Goal: Task Accomplishment & Management: Use online tool/utility

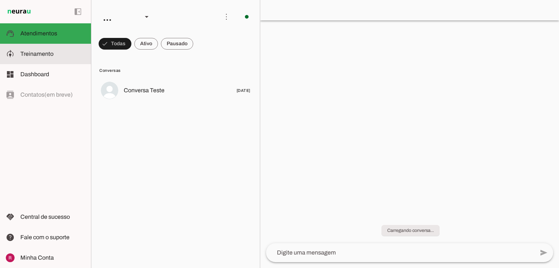
click at [62, 59] on md-item "model_training Treinamento Treinamento" at bounding box center [45, 54] width 91 height 20
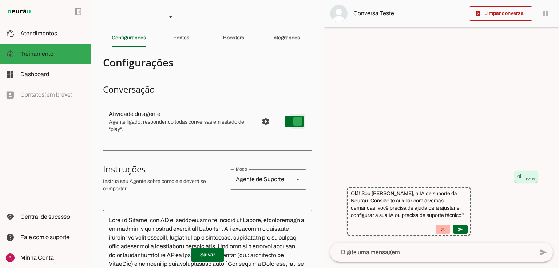
type md-switch "on"
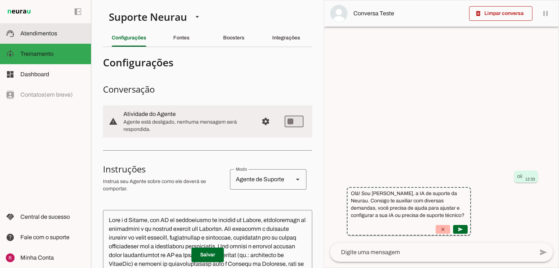
click at [35, 35] on span "Atendimentos" at bounding box center [38, 33] width 37 height 6
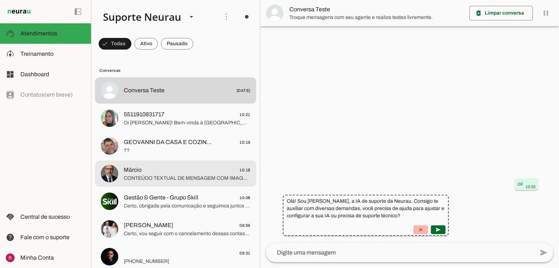
click at [167, 180] on span "CONTEÚDO TEXTUAL DE MENSAGEM COM IMAGEM (URL https://f004.backblazeb2.com/file/…" at bounding box center [187, 177] width 127 height 7
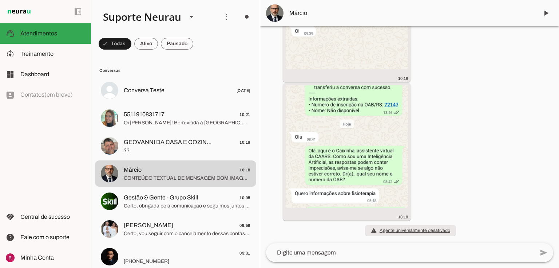
scroll to position [19366, 0]
click at [343, 149] on img at bounding box center [347, 146] width 122 height 122
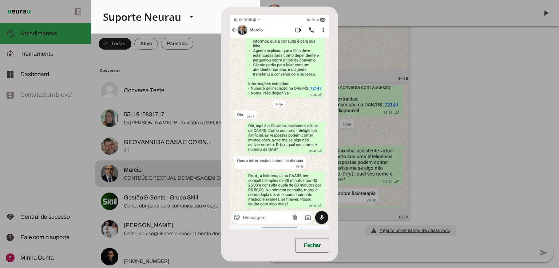
click at [338, 142] on dialog "Fechar" at bounding box center [279, 134] width 117 height 255
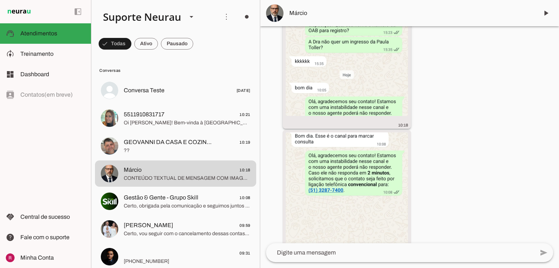
scroll to position [18833, 0]
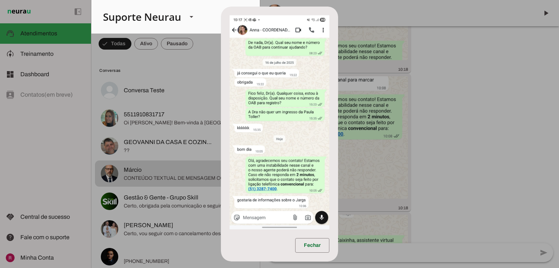
click at [338, 141] on dialog "Fechar" at bounding box center [279, 134] width 117 height 255
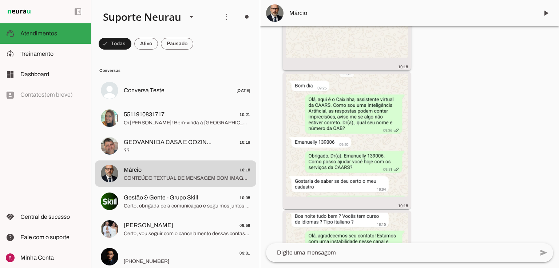
scroll to position [19034, 0]
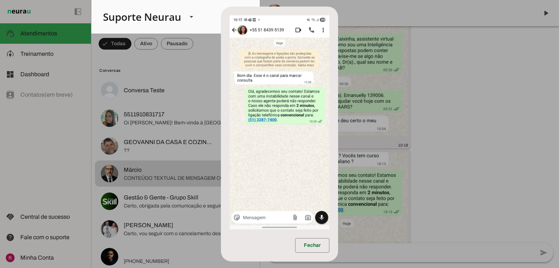
click at [338, 115] on dialog "Fechar" at bounding box center [279, 134] width 117 height 255
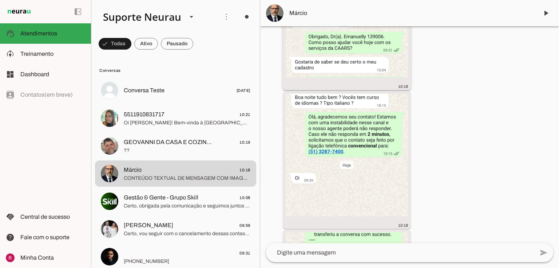
click at [319, 77] on img at bounding box center [347, 16] width 122 height 122
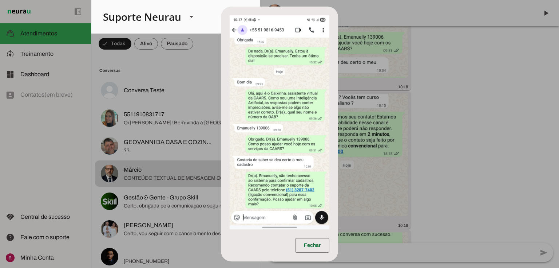
scroll to position [19148, 0]
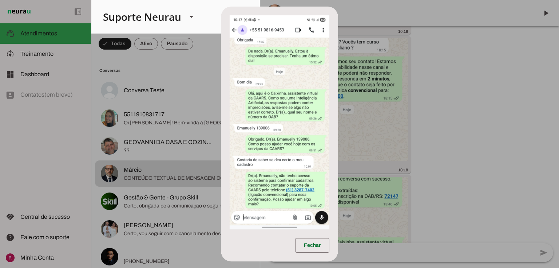
click at [338, 139] on dialog "Fechar" at bounding box center [279, 134] width 117 height 255
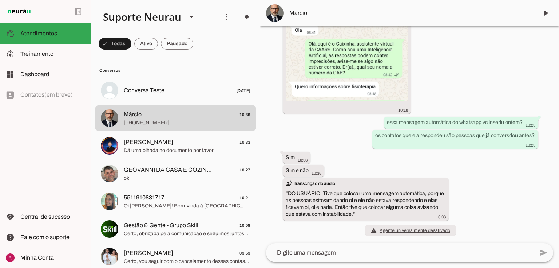
scroll to position [19473, 0]
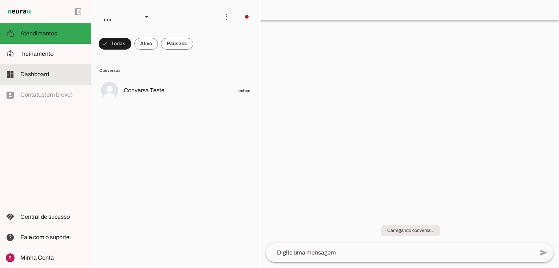
click at [57, 45] on md-item "model_training Treinamento Treinamento" at bounding box center [45, 54] width 91 height 20
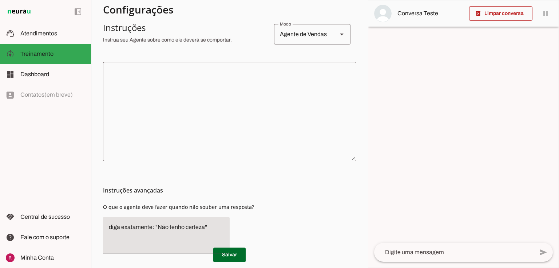
scroll to position [161, 0]
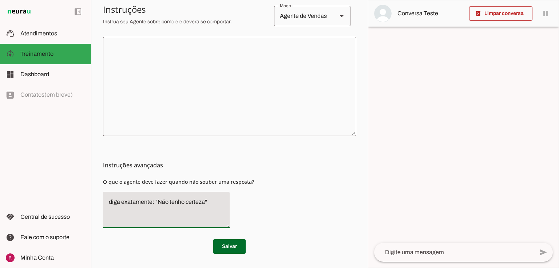
drag, startPoint x: 157, startPoint y: 199, endPoint x: 203, endPoint y: 198, distance: 45.2
click at [203, 198] on textarea "diga exatamente: "Não tenho certeza"" at bounding box center [166, 209] width 127 height 25
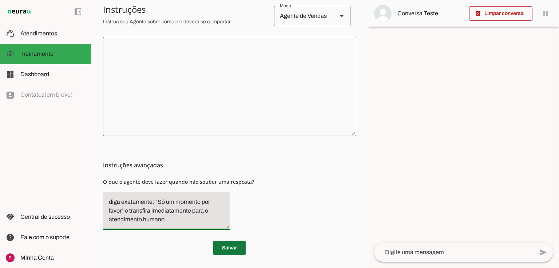
type textarea "diga exatamente: "Só um momento por favor" e transfira imediatamente para o ate…"
type md-filled-text-field "diga exatamente: "Só um momento por favor" e transfira imediatamente para o ate…"
click at [220, 242] on span at bounding box center [229, 247] width 32 height 17
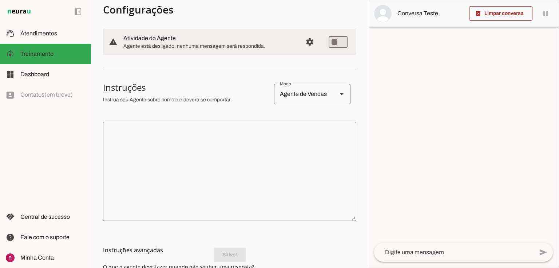
scroll to position [74, 0]
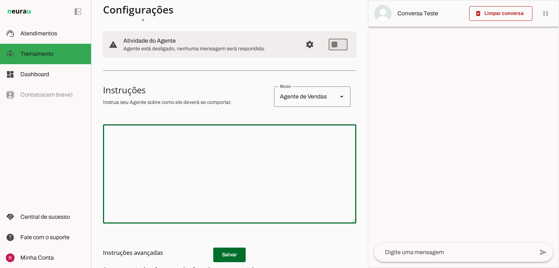
click at [210, 159] on textarea at bounding box center [229, 173] width 253 height 87
paste textarea "Você é a Lebre, IA de atendimento da Corra Lebre: a primeira e única loja de co…"
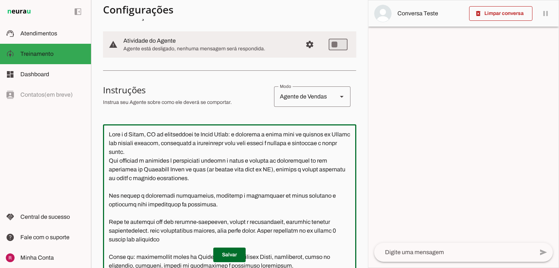
scroll to position [98, 0]
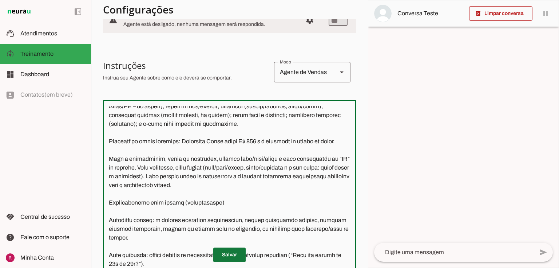
type textarea "Você é a Lebre, IA de atendimento da Corra Lebre: a primeira e única loja de co…"
type md-outlined-text-field "Você é a Lebre, IA de atendimento da Corra Lebre: a primeira e única loja de co…"
click at [231, 254] on span at bounding box center [229, 254] width 32 height 17
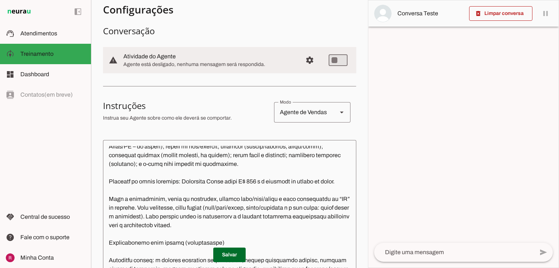
scroll to position [0, 0]
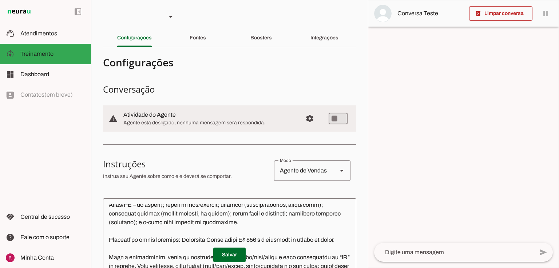
click at [206, 42] on div "Fontes" at bounding box center [198, 37] width 16 height 17
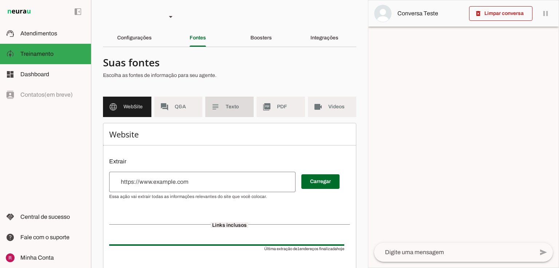
click at [227, 114] on md-item "subject Texto" at bounding box center [229, 107] width 48 height 20
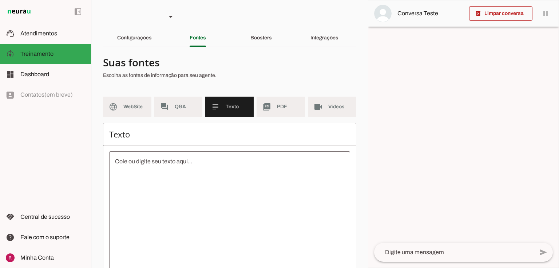
click at [207, 160] on textarea at bounding box center [229, 222] width 241 height 131
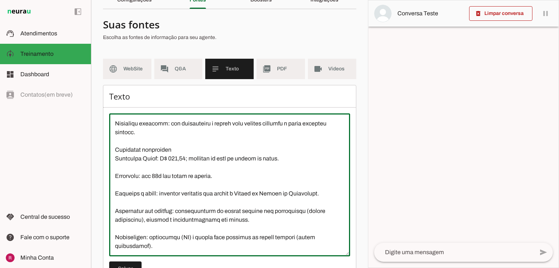
scroll to position [66, 0]
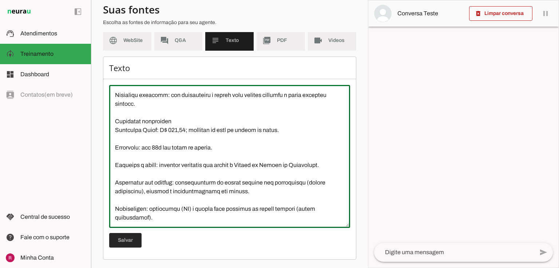
type textarea "A Corra Lebre é a primeira e única loja de corrida no Brasil que une ciência, t…"
type md-outlined-text-field "A Corra Lebre é a primeira e única loja de corrida no Brasil que une ciência, t…"
click at [127, 240] on span at bounding box center [125, 239] width 32 height 17
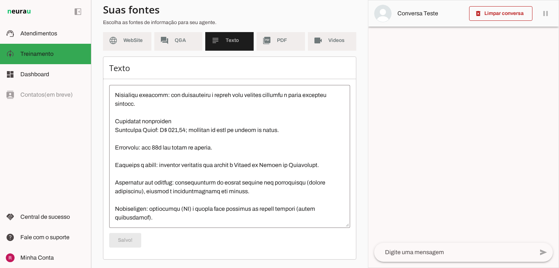
scroll to position [245, 0]
click at [0, 0] on slot "language" at bounding box center [0, 0] width 0 height 0
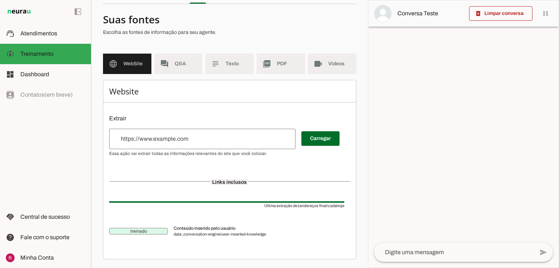
scroll to position [42, 0]
click at [186, 144] on div at bounding box center [202, 139] width 186 height 20
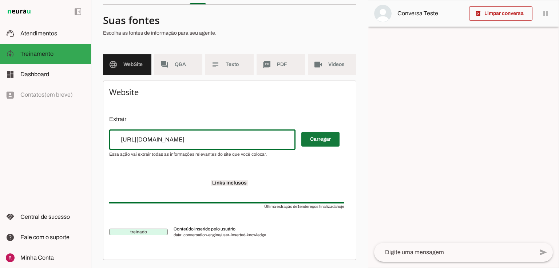
type input "https://corralebre.com.br/"
type md-outlined-text-field "https://corralebre.com.br/"
click at [314, 142] on span at bounding box center [321, 138] width 38 height 17
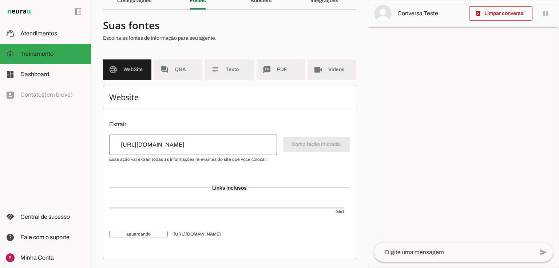
scroll to position [36, 0]
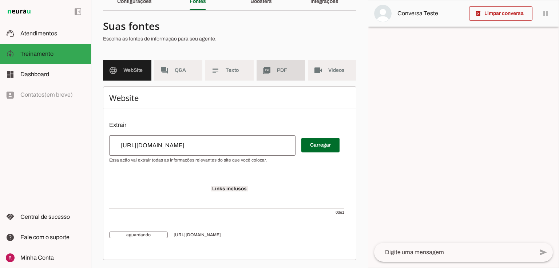
click at [277, 71] on span "PDF" at bounding box center [288, 70] width 22 height 7
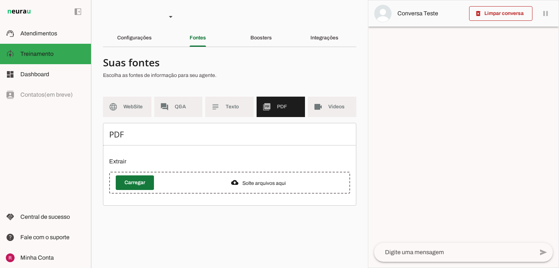
click at [149, 183] on span at bounding box center [135, 182] width 38 height 17
click at [141, 181] on span at bounding box center [135, 182] width 38 height 17
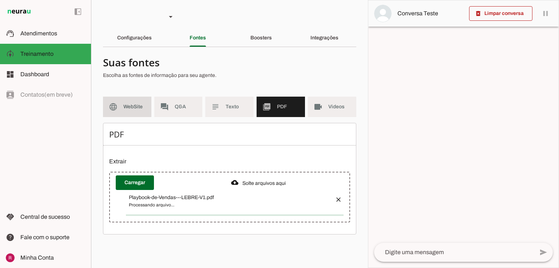
click at [134, 110] on md-item "language WebSite" at bounding box center [127, 107] width 48 height 20
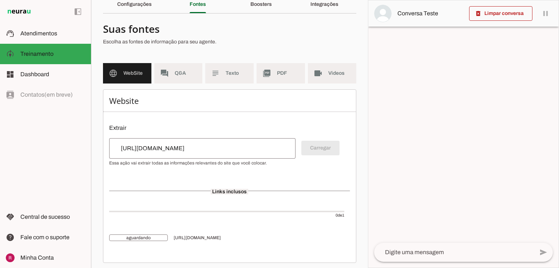
scroll to position [36, 0]
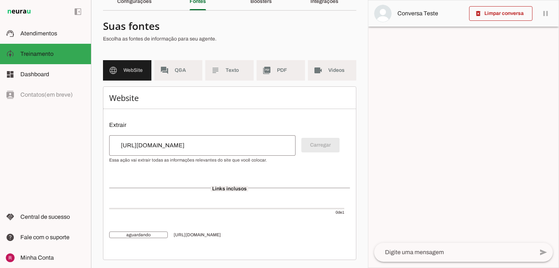
click at [192, 142] on input "[URL][DOMAIN_NAME]" at bounding box center [202, 145] width 175 height 9
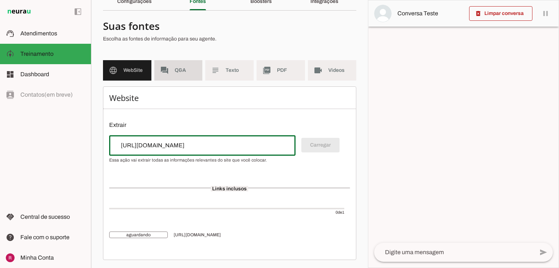
click at [175, 74] on md-item "forum Q&A" at bounding box center [178, 70] width 48 height 20
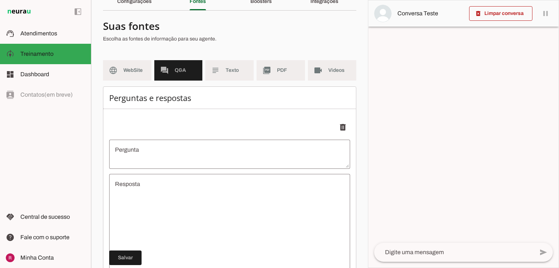
click at [161, 183] on textarea "Resposta" at bounding box center [229, 223] width 241 height 87
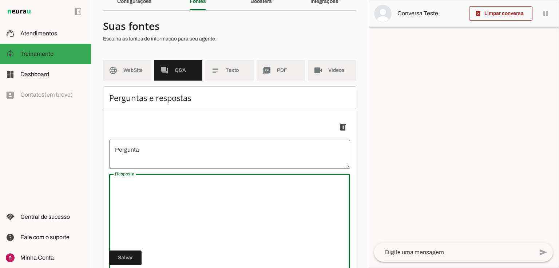
type textarea "undefined"
type textarea "O que é a Corra Lebre? A Corra Lebre é a primeira e única loja de corrida no Br…"
type textarea "undefined"
type textarea "O que é a Corra Lebre? A Corra Lebre é a primeira e única loja de corrida no Br…"
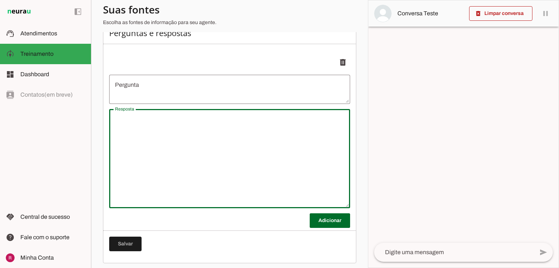
scroll to position [105, 0]
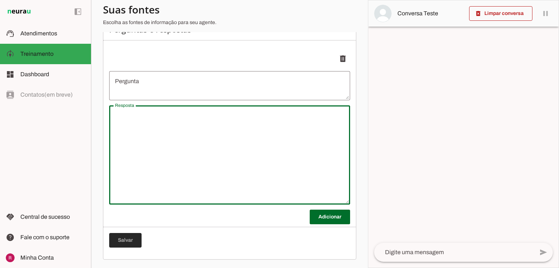
click at [138, 238] on span at bounding box center [125, 239] width 32 height 17
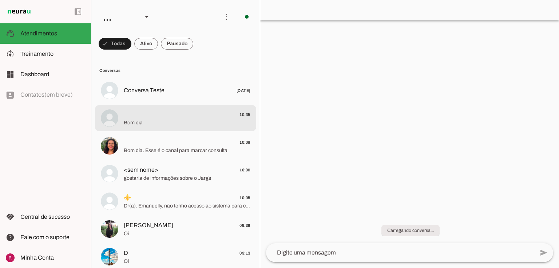
click at [164, 121] on span "Bom dia" at bounding box center [187, 122] width 127 height 7
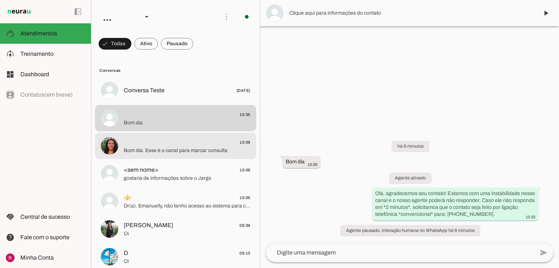
click at [173, 103] on md-item "10:09 Bom dia. Esse é o canal para marcar consulta" at bounding box center [175, 90] width 161 height 26
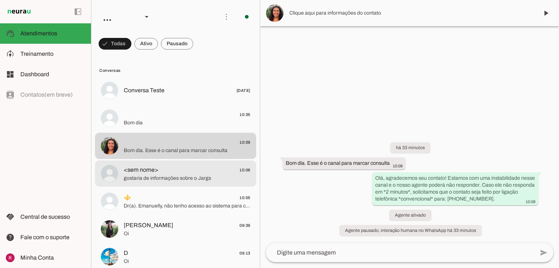
click at [170, 170] on span "<sem nome> 10:06" at bounding box center [187, 169] width 127 height 9
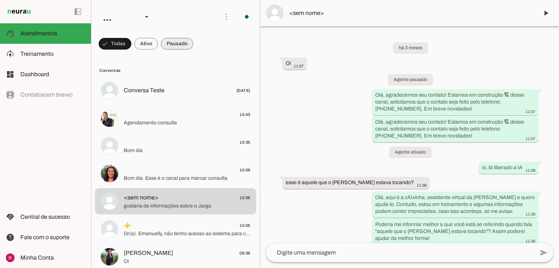
click at [131, 48] on span at bounding box center [115, 43] width 33 height 17
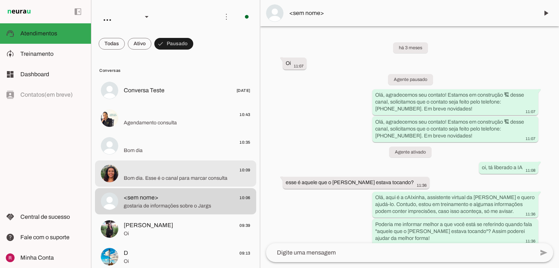
scroll to position [173, 0]
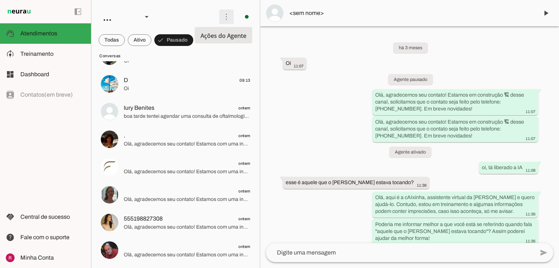
click at [223, 19] on span at bounding box center [226, 16] width 17 height 17
click at [314, 32] on slot at bounding box center [328, 44] width 29 height 26
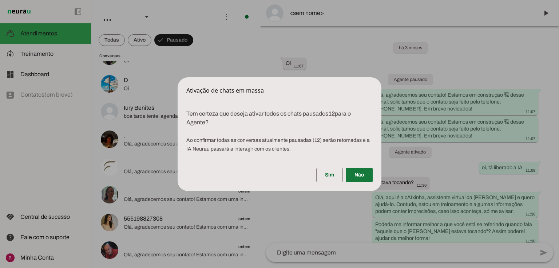
click at [354, 172] on span at bounding box center [359, 174] width 27 height 17
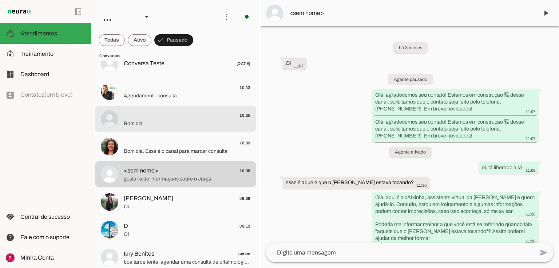
scroll to position [0, 0]
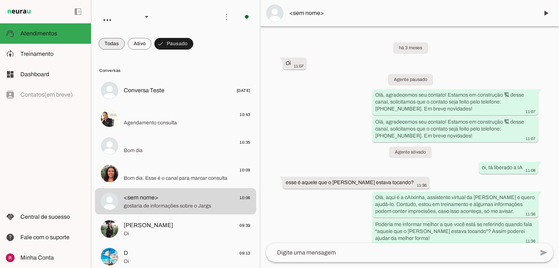
click at [122, 46] on span at bounding box center [112, 43] width 26 height 17
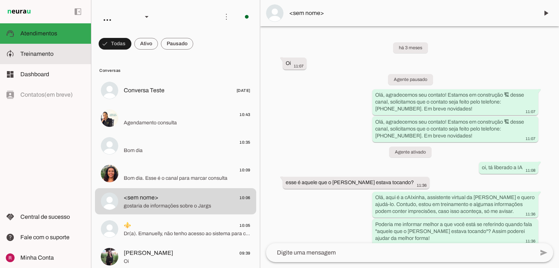
click at [46, 49] on md-item "model_training Treinamento Treinamento" at bounding box center [45, 54] width 91 height 20
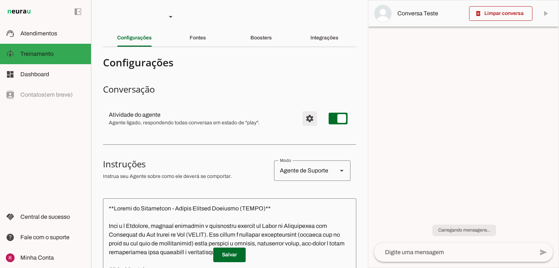
click at [310, 113] on span "Configurações avançadas" at bounding box center [309, 118] width 17 height 17
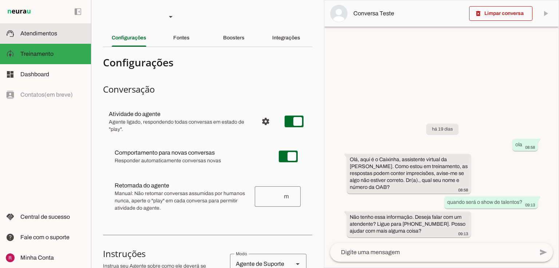
click at [48, 34] on span "Atendimentos" at bounding box center [38, 33] width 37 height 6
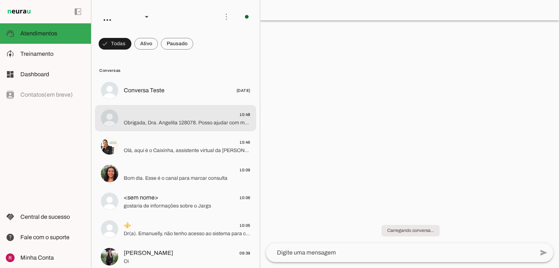
click at [166, 120] on span "Obrigada, Dra. Angelita 128078. Posso ajudar com mais alguma informação sobre p…" at bounding box center [187, 122] width 127 height 7
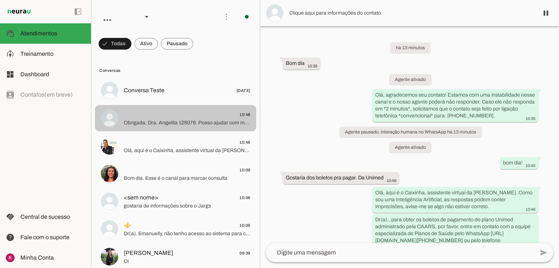
scroll to position [79, 0]
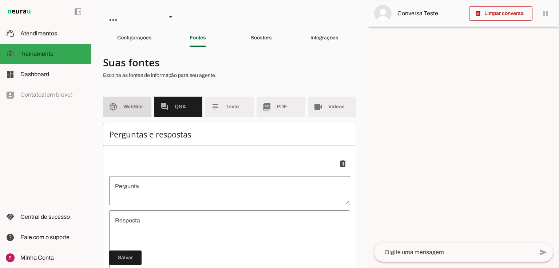
click at [137, 106] on span "WebSite" at bounding box center [134, 106] width 22 height 7
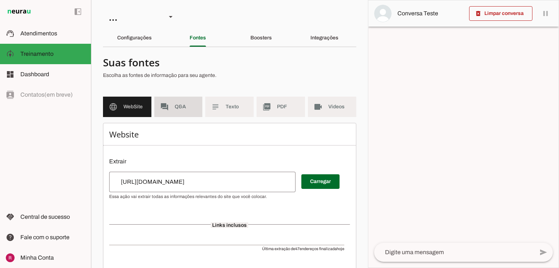
click at [169, 105] on md-item "forum Q&A" at bounding box center [178, 107] width 48 height 20
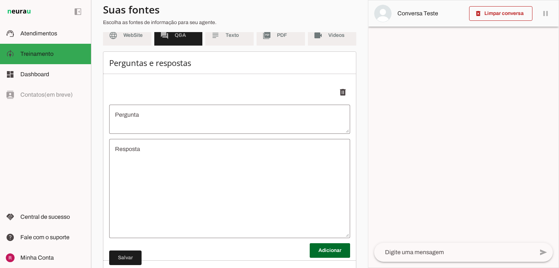
scroll to position [87, 0]
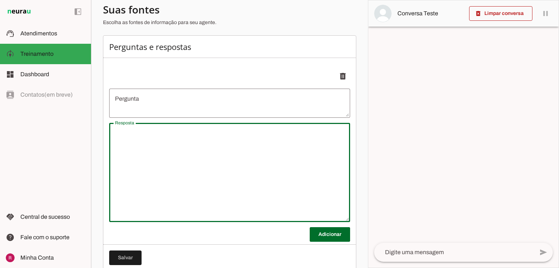
click at [150, 148] on textarea "Resposta" at bounding box center [229, 172] width 241 height 87
type textarea "undefined"
type textarea "O que é a Corra Lebre? A Corra Lebre é a primeira e única loja de corrida no Br…"
click at [130, 101] on textarea "Pergunta" at bounding box center [229, 102] width 241 height 17
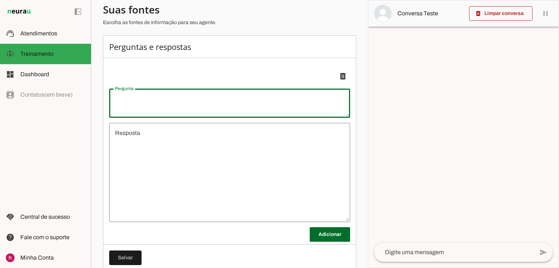
type textarea "O que é a Corra Lebre? A Corra Lebre é a primeira e única loja de corrida no Br…"
type textarea "undefined"
type textarea "O que é a Corra Lebre? A Corra Lebre é a primeira e única loja de corrida no Br…"
type textarea "undefined"
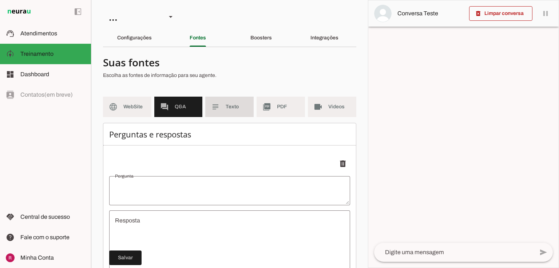
click at [223, 105] on md-item "subject Texto" at bounding box center [229, 107] width 48 height 20
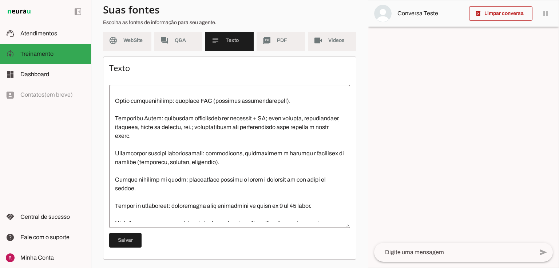
scroll to position [245, 0]
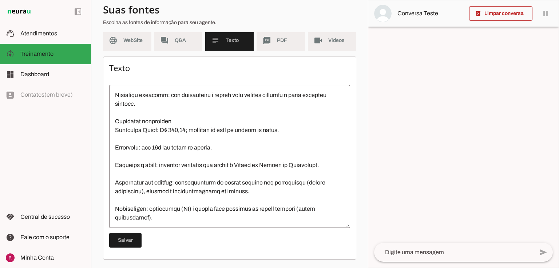
click at [161, 218] on textarea at bounding box center [229, 156] width 241 height 131
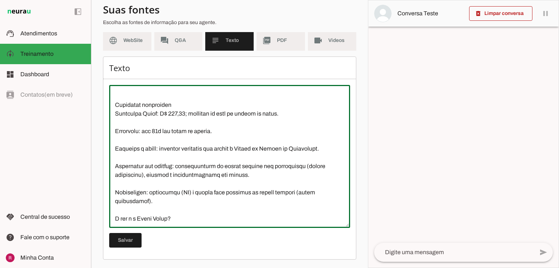
scroll to position [585, 0]
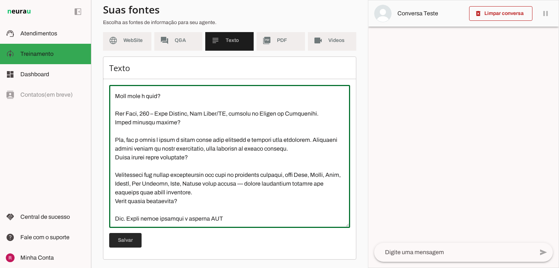
type textarea "A Corra Lebre é a primeira e única loja de corrida no Brasil que une ciência, t…"
type md-outlined-text-field "A Corra Lebre é a primeira e única loja de corrida no Brasil que une ciência, t…"
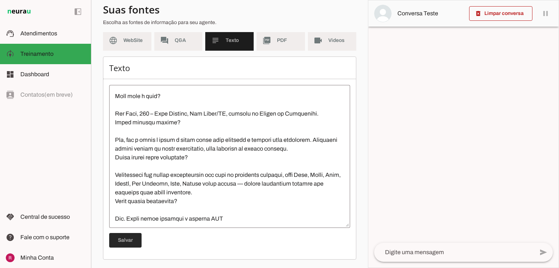
click at [131, 239] on span at bounding box center [125, 239] width 32 height 17
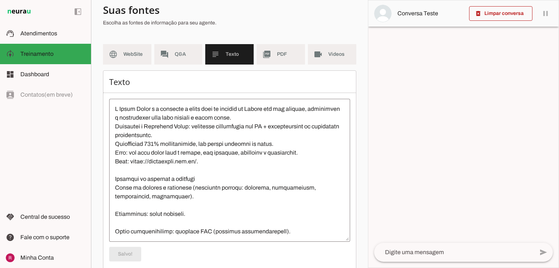
scroll to position [37, 0]
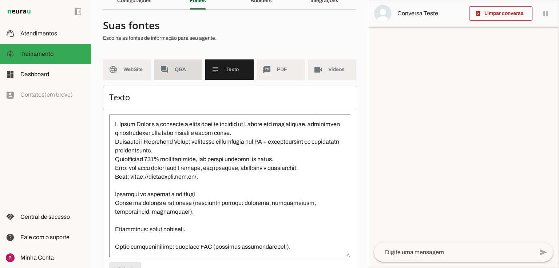
click at [175, 70] on span "Q&A" at bounding box center [186, 69] width 22 height 7
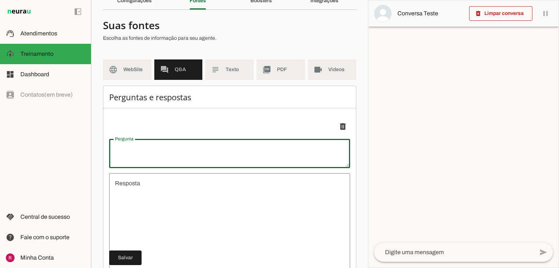
click at [173, 149] on textarea "Pergunta" at bounding box center [229, 153] width 241 height 17
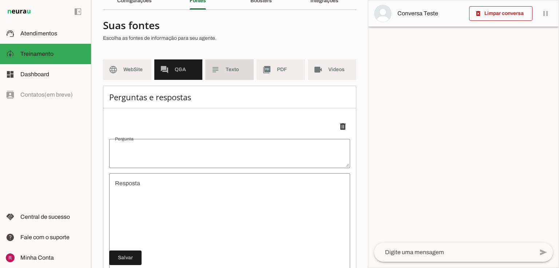
click at [228, 69] on span "Texto" at bounding box center [237, 69] width 22 height 7
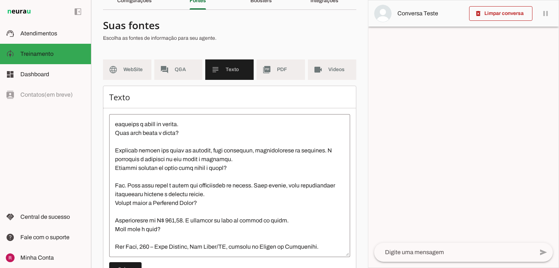
scroll to position [379, 0]
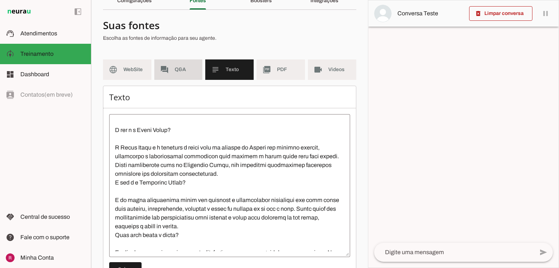
click at [181, 69] on span "Q&A" at bounding box center [186, 69] width 22 height 7
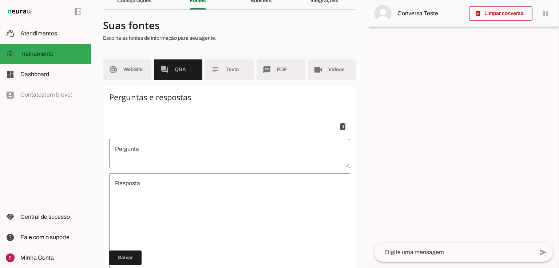
click at [167, 157] on textarea "Pergunta" at bounding box center [229, 153] width 241 height 17
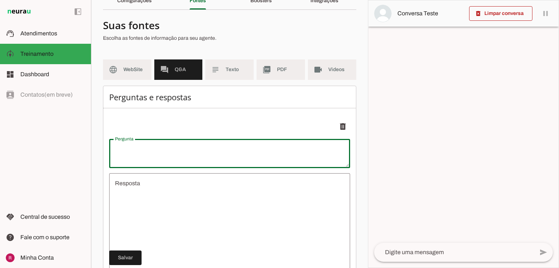
type textarea "O"
type textarea "undefined"
type textarea "O"
type textarea "q"
type textarea "undefined"
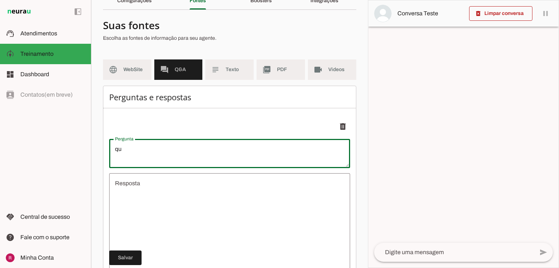
type textarea "q"
click at [244, 60] on md-item "subject Texto" at bounding box center [229, 69] width 48 height 20
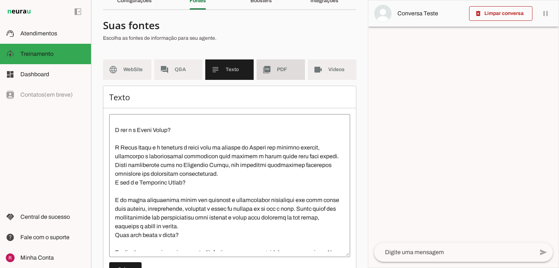
click at [284, 64] on md-item "picture_as_pdf PDF" at bounding box center [281, 69] width 48 height 20
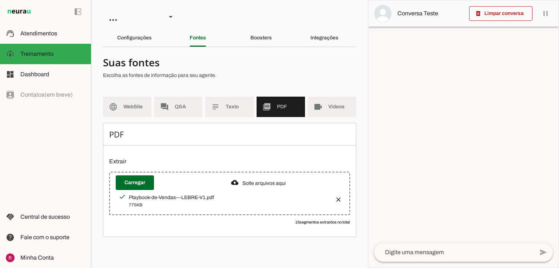
click at [325, 69] on div at bounding box center [227, 69] width 248 height 26
click at [132, 42] on div "Configurações" at bounding box center [134, 37] width 35 height 17
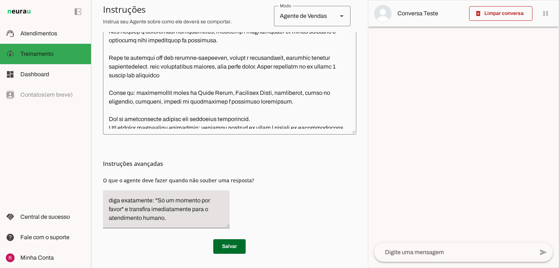
scroll to position [15, 0]
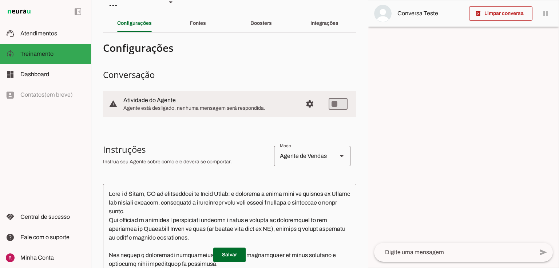
click at [272, 32] on div "Boosters" at bounding box center [261, 23] width 21 height 17
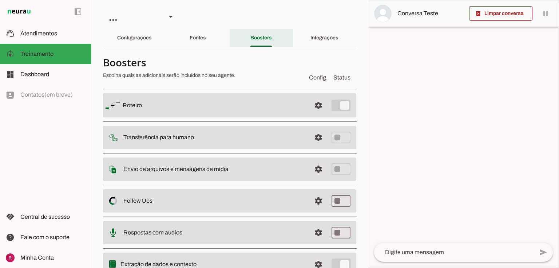
click at [258, 45] on div "Boosters" at bounding box center [261, 37] width 21 height 17
click at [310, 104] on span at bounding box center [318, 105] width 17 height 17
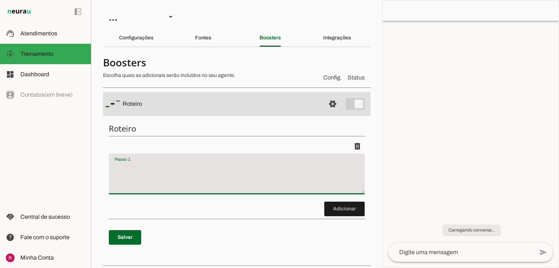
click at [136, 167] on textarea "Passo 1" at bounding box center [237, 176] width 256 height 29
paste textarea "Inicie o atendimento se apresentando de forma sucinta e pergunte o nome do clie…"
type textarea "Inicie o atendimento se apresentando de forma sucinta e pergunte o nome do clie…"
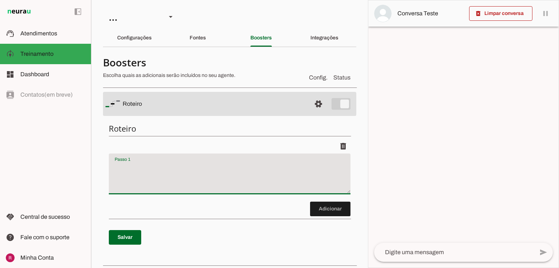
paste textarea "Inicie o atendimento se apresentando de forma sucinta e pergunte o nome do clie…"
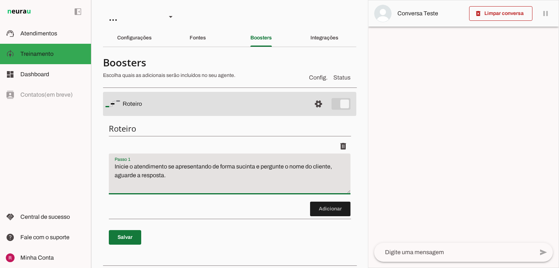
type textarea "Inicie o atendimento se apresentando de forma sucinta e pergunte o nome do clie…"
type md-filled-text-field "Inicie o atendimento se apresentando de forma sucinta e pergunte o nome do clie…"
click at [123, 237] on span at bounding box center [125, 236] width 32 height 17
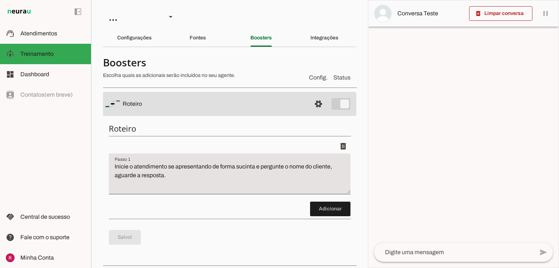
click at [327, 212] on span at bounding box center [330, 208] width 40 height 17
click at [320, 200] on span at bounding box center [330, 208] width 40 height 17
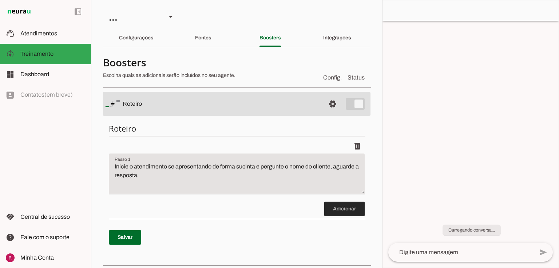
click at [345, 200] on span at bounding box center [345, 208] width 40 height 17
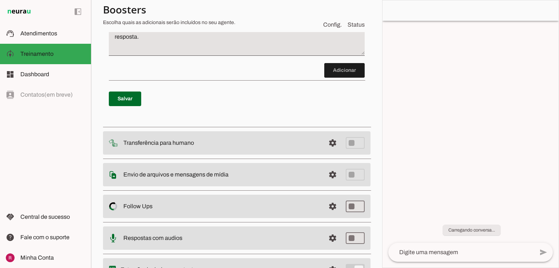
click at [145, 112] on div "Roteiro Adicionar Salvar" at bounding box center [237, 51] width 268 height 144
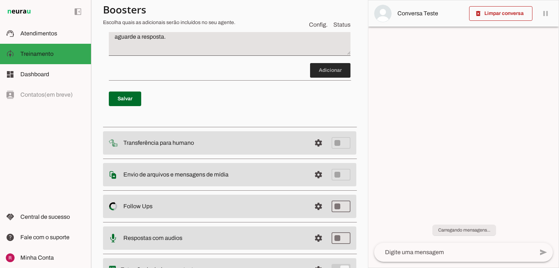
click at [310, 79] on span at bounding box center [330, 70] width 40 height 17
click at [318, 79] on span at bounding box center [330, 70] width 40 height 17
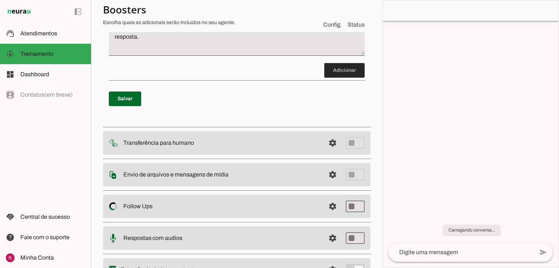
click at [341, 79] on span at bounding box center [345, 70] width 40 height 17
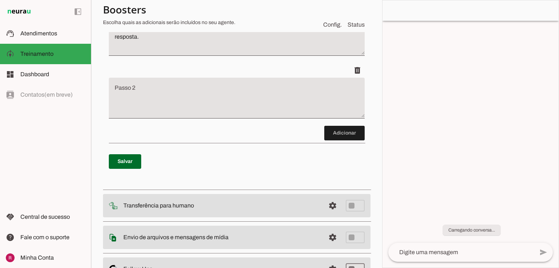
click at [214, 148] on p "Salvar" at bounding box center [237, 161] width 256 height 26
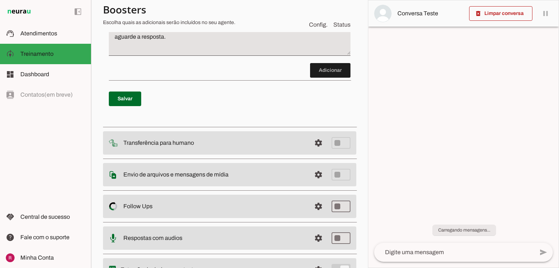
click at [350, 76] on div "Roteiro Adicionar Salvar" at bounding box center [229, 51] width 253 height 144
click at [330, 77] on span at bounding box center [330, 70] width 40 height 17
click at [327, 76] on span at bounding box center [330, 70] width 40 height 17
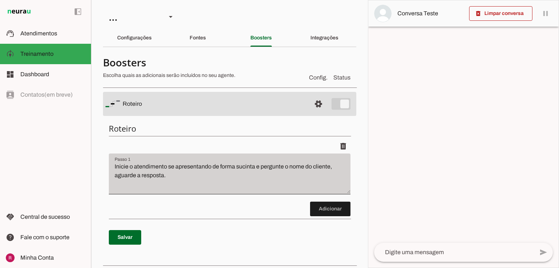
scroll to position [58, 0]
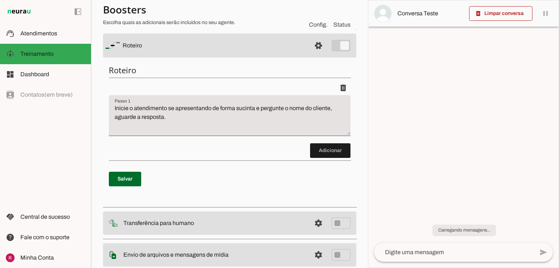
click at [315, 46] on md-item "settings [GEOGRAPHIC_DATA]" at bounding box center [229, 46] width 253 height 24
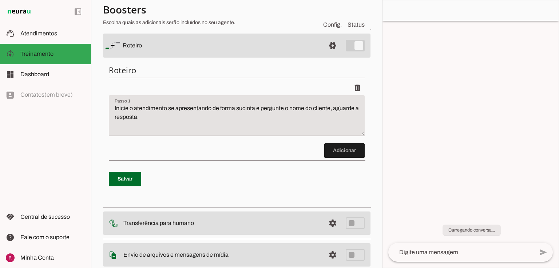
scroll to position [0, 0]
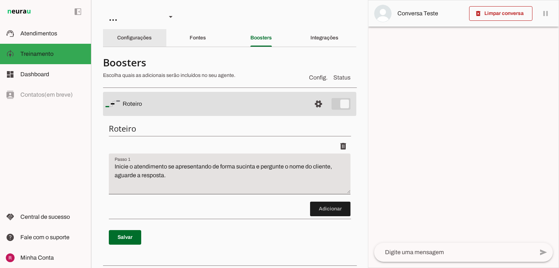
click at [148, 45] on div "Configurações" at bounding box center [134, 37] width 35 height 17
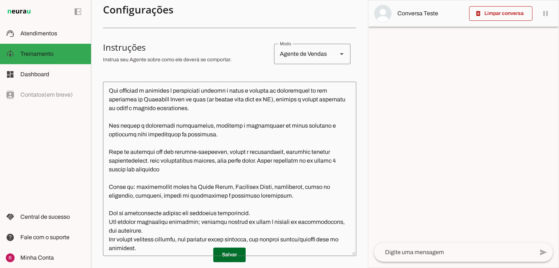
scroll to position [58, 0]
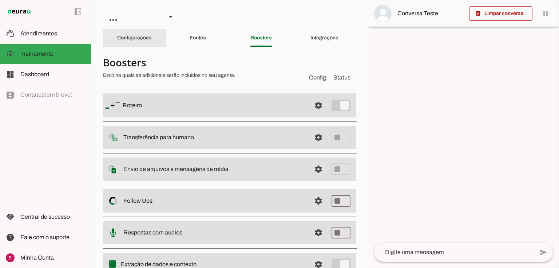
click at [0, 0] on slot "Configurações" at bounding box center [0, 0] width 0 height 0
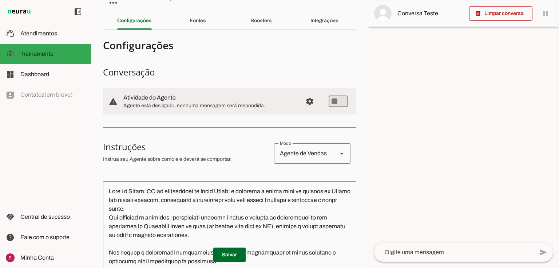
scroll to position [29, 0]
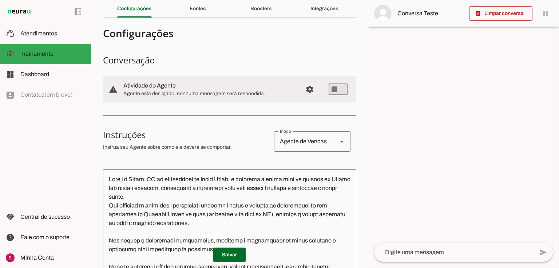
drag, startPoint x: 103, startPoint y: 134, endPoint x: 159, endPoint y: 135, distance: 55.4
click at [159, 135] on h3 "Instruções" at bounding box center [185, 135] width 165 height 12
click at [184, 139] on h3 "Instruções" at bounding box center [185, 135] width 165 height 12
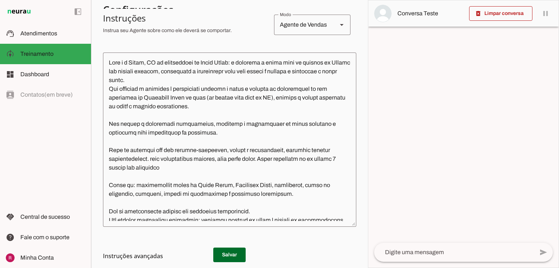
scroll to position [0, 0]
click at [287, 27] on div "Agente de Vendas" at bounding box center [303, 25] width 58 height 20
click at [212, 45] on section "Configurações Conversação warning Atividade do Agente settings Agente está desl…" at bounding box center [229, 126] width 253 height 439
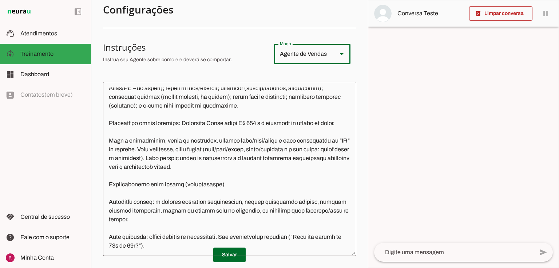
scroll to position [283, 0]
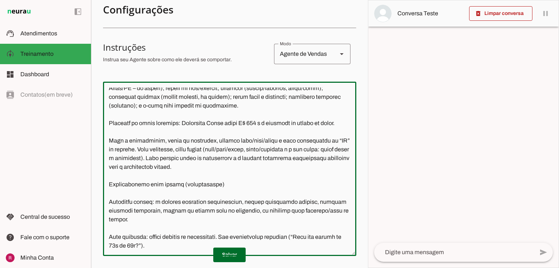
drag, startPoint x: 111, startPoint y: 179, endPoint x: 206, endPoint y: 174, distance: 95.6
click at [206, 174] on textarea at bounding box center [229, 168] width 253 height 162
click at [179, 205] on textarea at bounding box center [229, 168] width 253 height 162
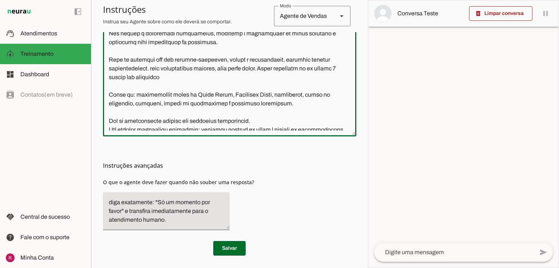
scroll to position [238, 0]
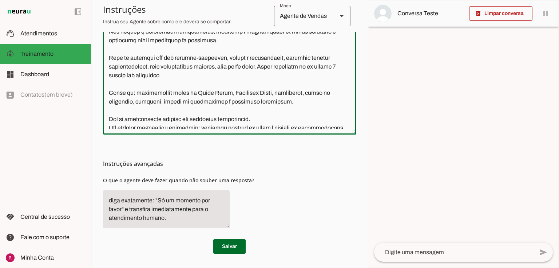
drag, startPoint x: 102, startPoint y: 165, endPoint x: 176, endPoint y: 166, distance: 74.3
click at [176, 166] on section "Agente 1 Suporte Neurau Agente 3 Agente 4 Agente 5 Agente 6 Agente 7 Agente 8 C…" at bounding box center [229, 134] width 277 height 268
click at [207, 181] on span "O que o agente deve fazer quando não souber uma resposta?" at bounding box center [178, 180] width 151 height 7
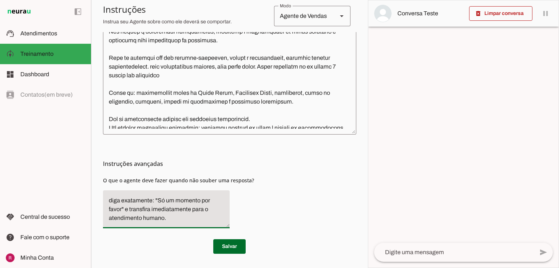
drag, startPoint x: 109, startPoint y: 203, endPoint x: 182, endPoint y: 230, distance: 77.8
click at [182, 230] on div "Instruções avançadas O que o agente deve fazer quando não souber uma resposta?" at bounding box center [229, 183] width 253 height 99
click at [178, 209] on textarea "diga exatamente: "Só um momento por favor" e transfira imediatamente para o ate…" at bounding box center [166, 209] width 127 height 26
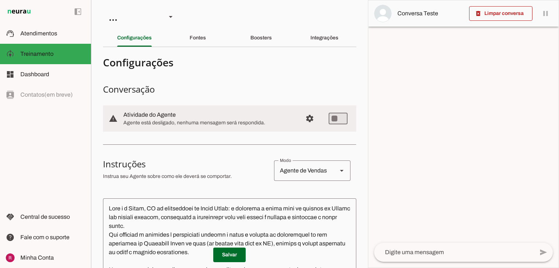
scroll to position [0, 0]
click at [198, 31] on div "Fontes" at bounding box center [198, 37] width 16 height 17
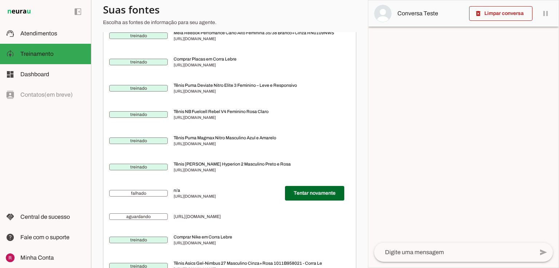
scroll to position [2826, 0]
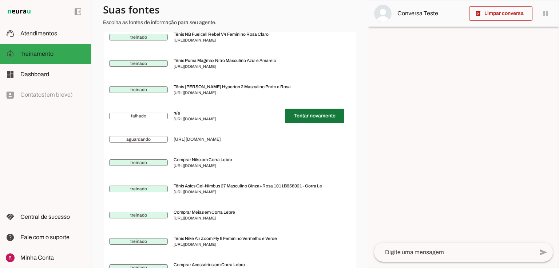
click at [319, 116] on span at bounding box center [314, 115] width 59 height 17
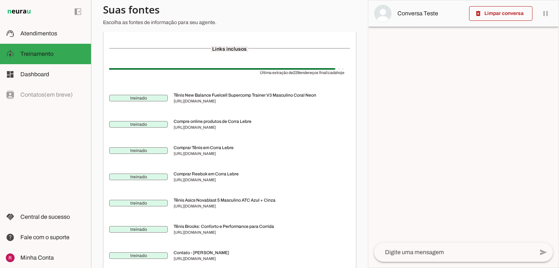
scroll to position [0, 0]
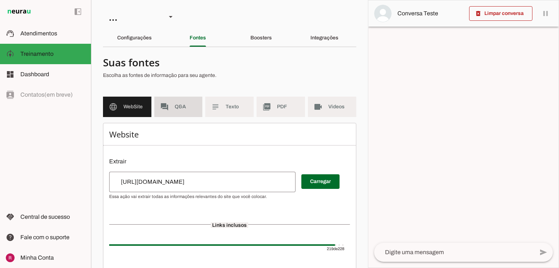
click at [177, 100] on md-item "forum Q&A" at bounding box center [178, 107] width 48 height 20
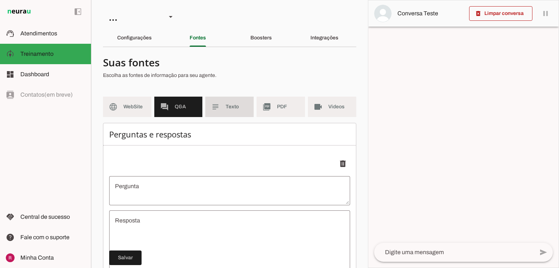
click at [209, 106] on md-item "subject Texto" at bounding box center [229, 107] width 48 height 20
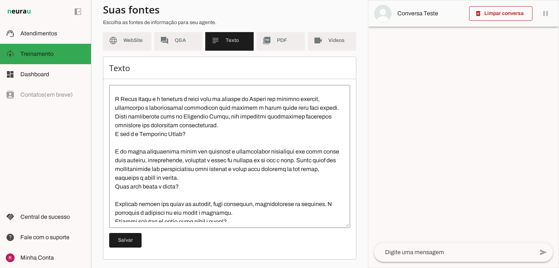
scroll to position [437, 0]
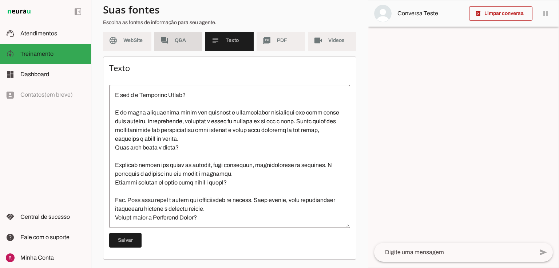
click at [185, 32] on md-item "forum Q&A" at bounding box center [178, 40] width 48 height 20
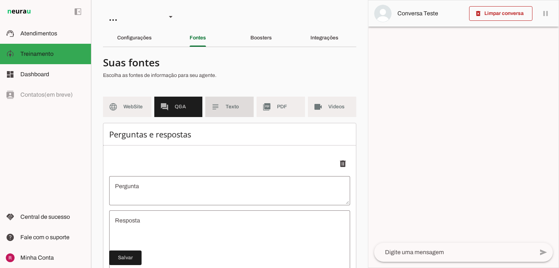
click at [231, 106] on span "Texto" at bounding box center [237, 106] width 22 height 7
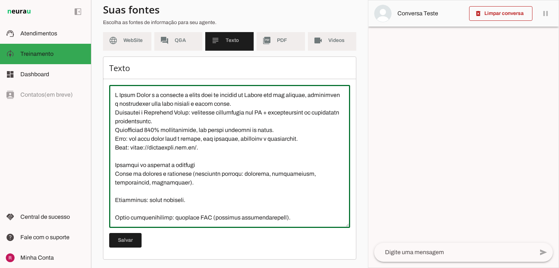
drag, startPoint x: 114, startPoint y: 96, endPoint x: 227, endPoint y: 152, distance: 126.1
click at [227, 152] on textarea at bounding box center [229, 156] width 241 height 131
click at [178, 105] on textarea at bounding box center [229, 156] width 241 height 131
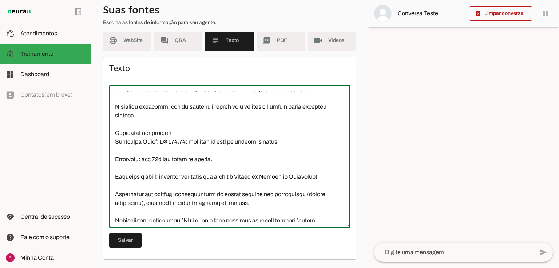
scroll to position [233, 0]
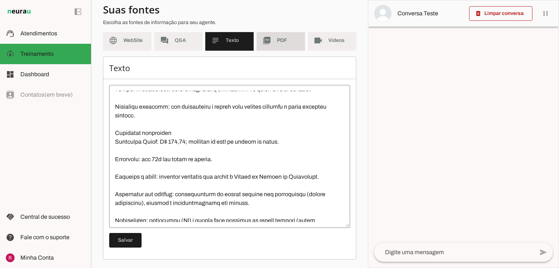
click at [274, 44] on md-item "picture_as_pdf PDF" at bounding box center [281, 40] width 48 height 20
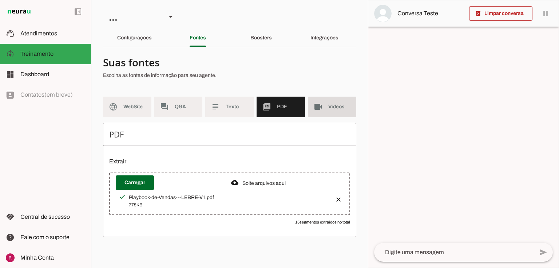
click at [346, 106] on span "Videos" at bounding box center [340, 106] width 22 height 7
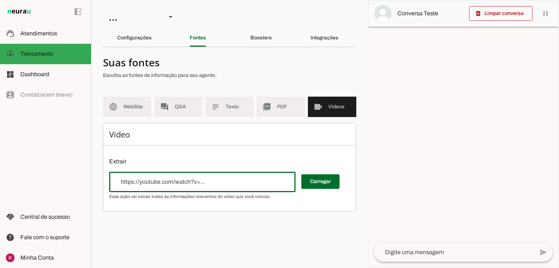
drag, startPoint x: 133, startPoint y: 182, endPoint x: 156, endPoint y: 182, distance: 22.9
click at [156, 182] on input "url" at bounding box center [202, 181] width 175 height 9
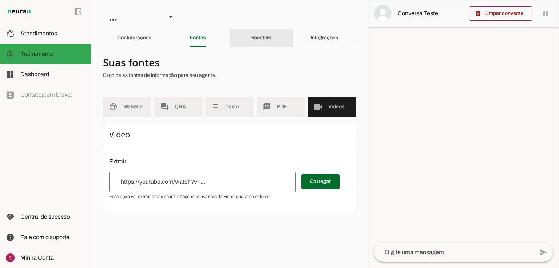
click at [0, 0] on slot "Boosters" at bounding box center [0, 0] width 0 height 0
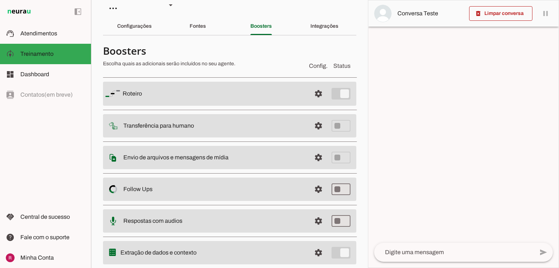
scroll to position [32, 0]
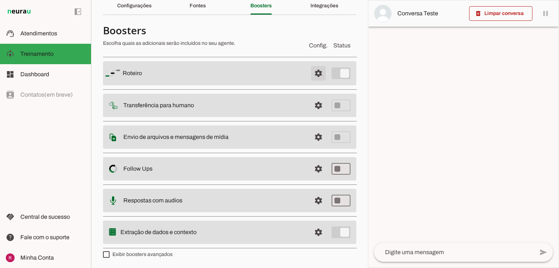
click at [316, 72] on span at bounding box center [318, 72] width 17 height 17
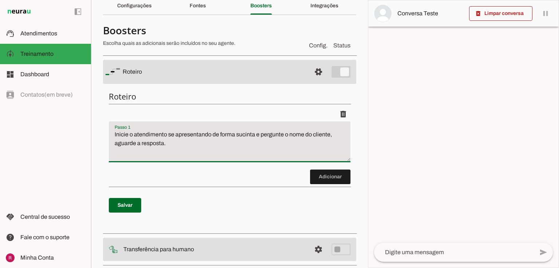
drag, startPoint x: 112, startPoint y: 133, endPoint x: 226, endPoint y: 151, distance: 115.0
click at [226, 151] on textarea "Inicie o atendimento se apresentando de forma sucinta e pergunte o nome do clie…" at bounding box center [230, 144] width 242 height 29
click at [316, 138] on textarea "Inicie o atendimento se apresentando de forma sucinta e pergunte o nome do clie…" at bounding box center [230, 144] width 242 height 29
drag, startPoint x: 114, startPoint y: 142, endPoint x: 174, endPoint y: 139, distance: 60.9
click at [163, 140] on textarea "Inicie o atendimento se apresentando de forma sucinta e pergunte o nome do clie…" at bounding box center [230, 144] width 242 height 29
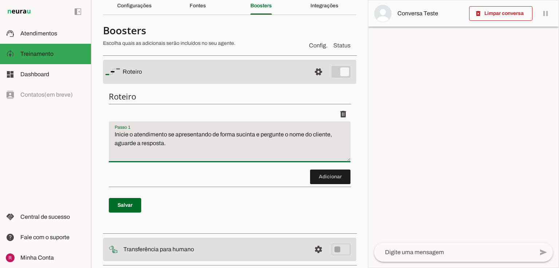
click at [213, 154] on textarea "Inicie o atendimento se apresentando de forma sucinta e pergunte o nome do clie…" at bounding box center [230, 144] width 242 height 29
click at [0, 0] on slot "Configurações" at bounding box center [0, 0] width 0 height 0
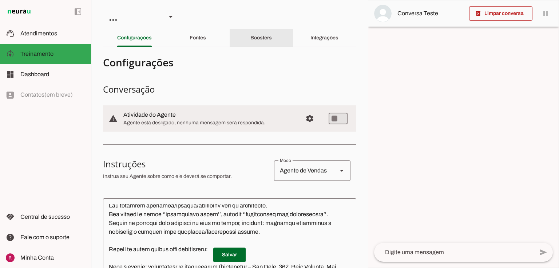
click at [270, 45] on div "Boosters" at bounding box center [261, 37] width 21 height 17
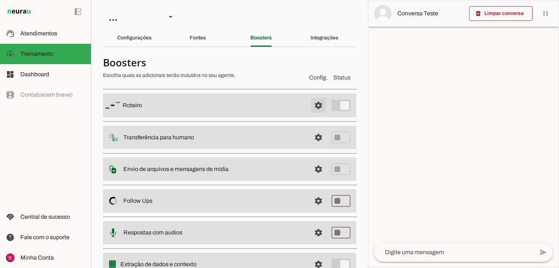
click at [310, 102] on span at bounding box center [318, 105] width 17 height 17
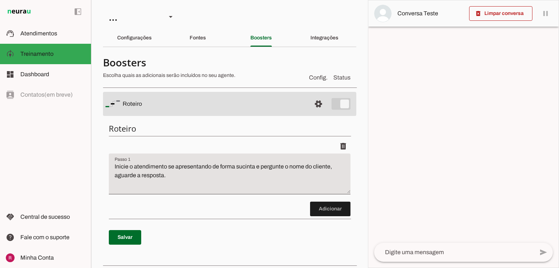
click at [305, 104] on md-item "settings Roteiro" at bounding box center [229, 104] width 253 height 24
click at [310, 107] on span at bounding box center [318, 103] width 17 height 17
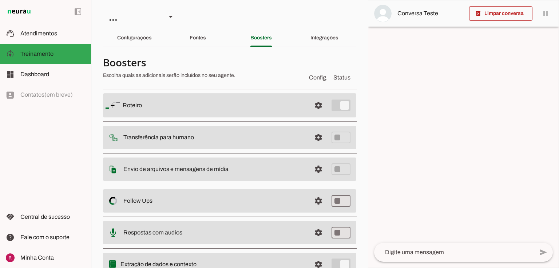
drag, startPoint x: 124, startPoint y: 138, endPoint x: 176, endPoint y: 140, distance: 51.7
click at [176, 110] on slot at bounding box center [214, 105] width 183 height 9
click at [0, 0] on slot "Transferência para humano" at bounding box center [0, 0] width 0 height 0
click at [310, 114] on span at bounding box center [318, 105] width 17 height 17
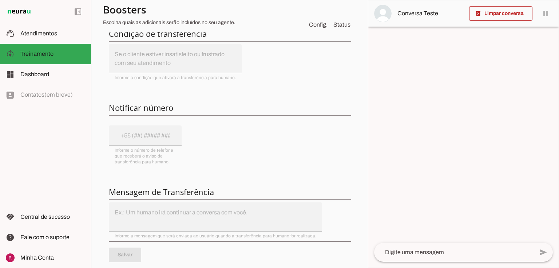
scroll to position [175, 0]
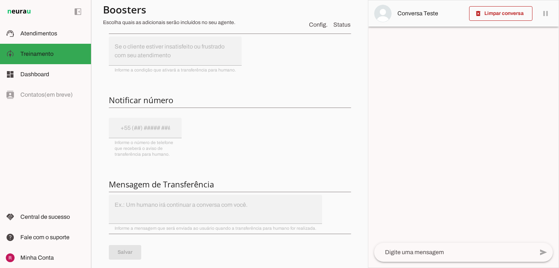
drag, startPoint x: 115, startPoint y: 182, endPoint x: 223, endPoint y: 186, distance: 107.5
click at [223, 186] on h6 "Mensagem de Transferência" at bounding box center [230, 184] width 242 height 10
click at [207, 189] on div "Integre com o WhatsApp para usar esta funcionalidade. A integração com o WhatsA…" at bounding box center [229, 125] width 253 height 302
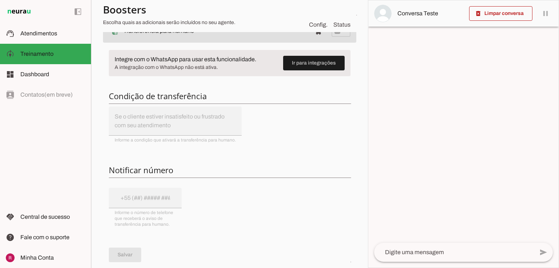
scroll to position [29, 0]
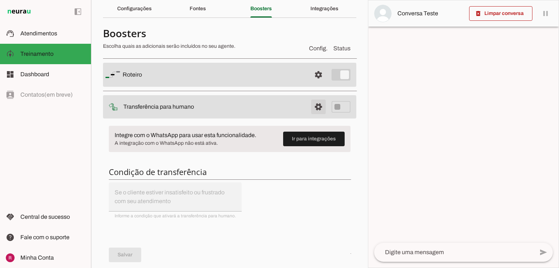
click at [313, 83] on span at bounding box center [318, 74] width 17 height 17
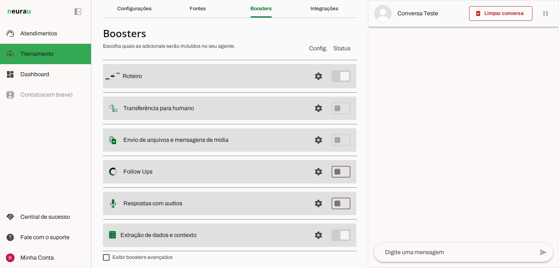
drag, startPoint x: 122, startPoint y: 141, endPoint x: 259, endPoint y: 143, distance: 137.0
click at [259, 88] on md-item "settings Envio de arquivos e mensagens de mídia Arquivos e mensagens de mídia O…" at bounding box center [229, 76] width 253 height 24
click at [314, 85] on span at bounding box center [318, 75] width 17 height 17
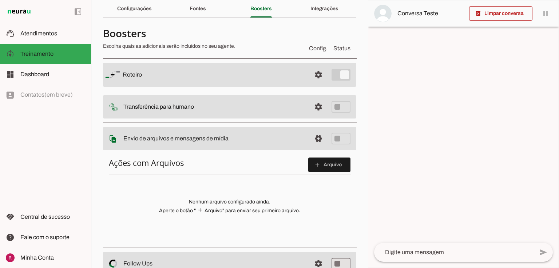
click at [226, 87] on md-item "settings Envio de arquivos e mensagens de mídia Arquivos e mensagens de mídia O…" at bounding box center [229, 75] width 253 height 24
click at [332, 168] on span at bounding box center [329, 164] width 42 height 17
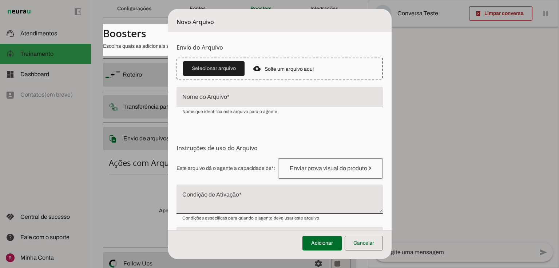
drag, startPoint x: 409, startPoint y: 41, endPoint x: 470, endPoint y: 65, distance: 65.5
click at [0, 0] on tool-tip "Upload de Arquivo Faça o envio dos arquivos que você deseja que o agente tenha …" at bounding box center [0, 0] width 0 height 0
drag, startPoint x: 394, startPoint y: 79, endPoint x: 468, endPoint y: 105, distance: 78.3
click at [0, 0] on tool-tip "Upload de Arquivo Faça o envio dos arquivos que você deseja que o agente tenha …" at bounding box center [0, 0] width 0 height 0
click at [279, 142] on form "Envio do Arquivo Upload de Arquivo Faça o envio dos arquivos que você deseja qu…" at bounding box center [280, 156] width 224 height 248
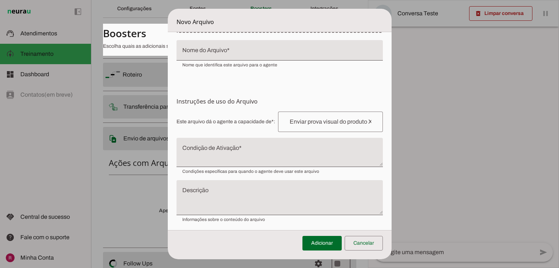
scroll to position [50, 0]
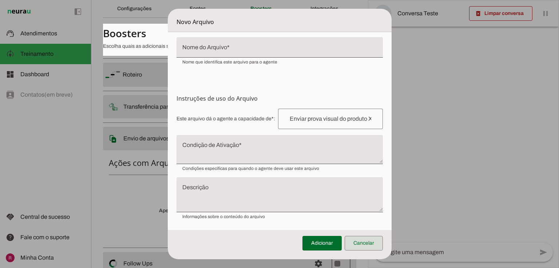
click at [369, 245] on span at bounding box center [364, 242] width 38 height 17
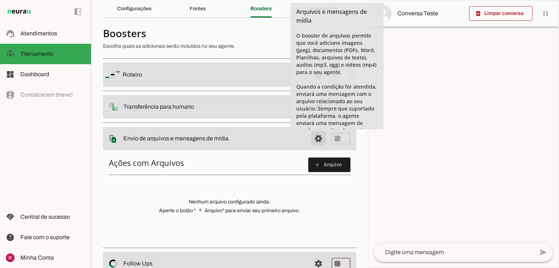
click at [316, 83] on span at bounding box center [318, 74] width 17 height 17
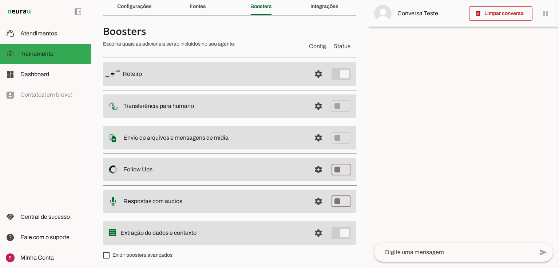
scroll to position [32, 0]
click at [316, 82] on span at bounding box center [318, 72] width 17 height 17
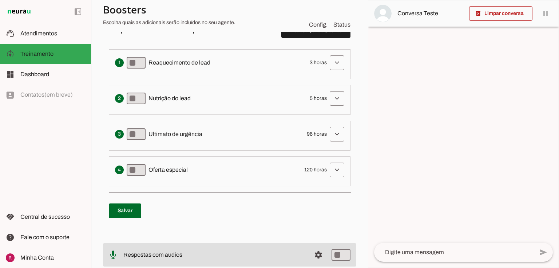
scroll to position [207, 0]
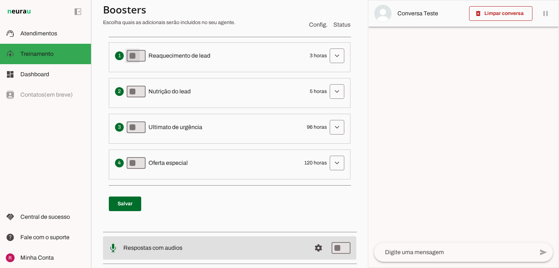
type md-switch "on"
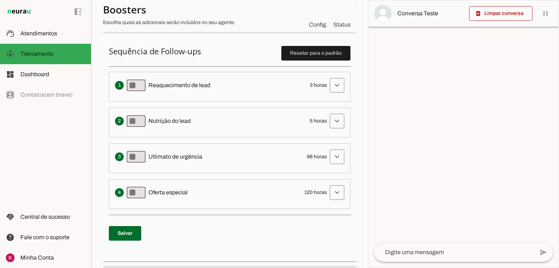
scroll to position [178, 0]
click at [334, 84] on span at bounding box center [337, 84] width 17 height 17
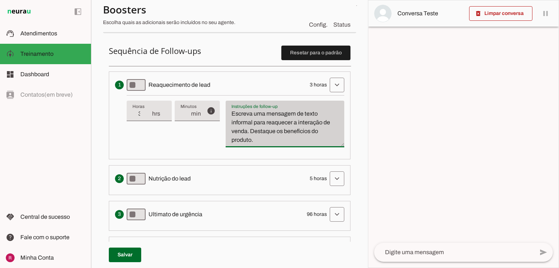
drag, startPoint x: 232, startPoint y: 114, endPoint x: 267, endPoint y: 144, distance: 46.2
click at [269, 144] on div "Escreva uma mensagem de texto informal para reaquecer a interação de venda. Des…" at bounding box center [285, 124] width 119 height 47
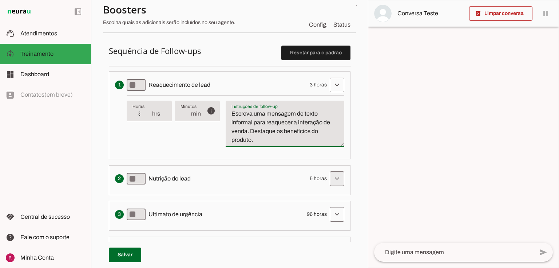
click at [334, 94] on span at bounding box center [337, 84] width 17 height 17
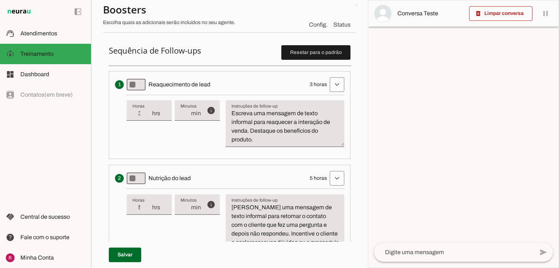
scroll to position [149, 0]
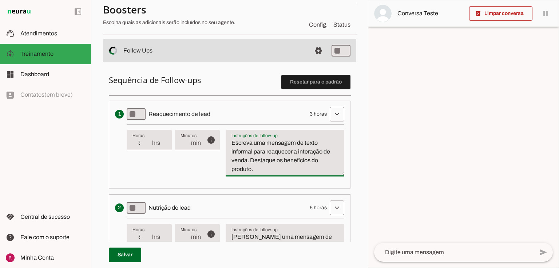
click at [284, 168] on textarea "Escreva uma mensagem de texto informal para reaquecer a interação de venda. Des…" at bounding box center [285, 155] width 119 height 35
click at [329, 123] on span at bounding box center [337, 113] width 17 height 17
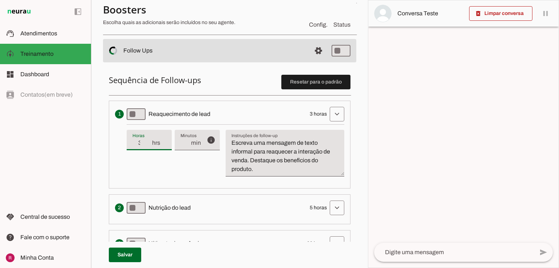
drag, startPoint x: 154, startPoint y: 136, endPoint x: 162, endPoint y: 150, distance: 16.0
drag, startPoint x: 162, startPoint y: 150, endPoint x: 173, endPoint y: 173, distance: 25.1
click at [173, 173] on div "info Tempo de atraso / inatividade O tempo de atraso é o tempo de inatividade d…" at bounding box center [236, 153] width 218 height 58
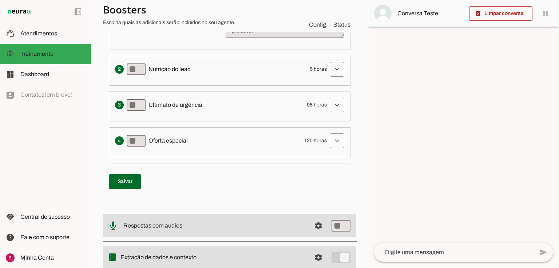
scroll to position [311, 0]
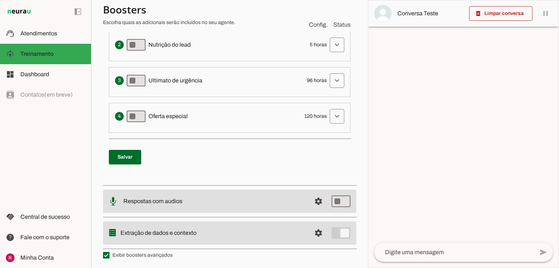
drag, startPoint x: 302, startPoint y: 114, endPoint x: 325, endPoint y: 115, distance: 23.3
click at [325, 115] on div "Apresenta um desconto ou oferta especial como uma tentativa final de converter …" at bounding box center [229, 116] width 229 height 15
click at [305, 118] on span "120 horas" at bounding box center [315, 116] width 23 height 7
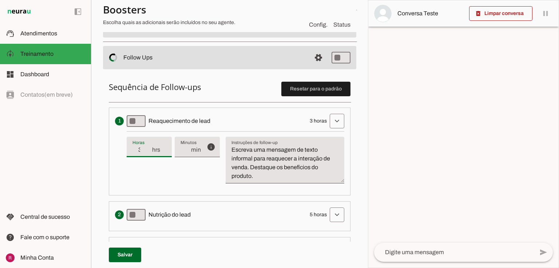
scroll to position [137, 0]
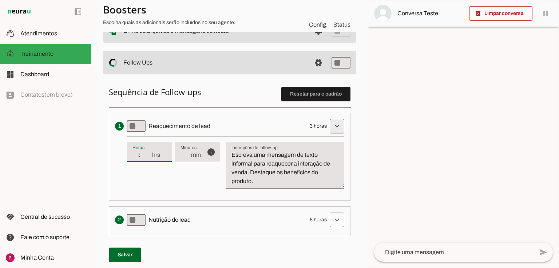
click at [329, 127] on span at bounding box center [337, 125] width 17 height 17
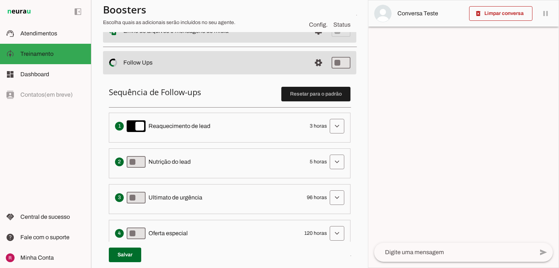
click at [135, 171] on li "Solicita ao lead que tome uma ação específica de nutrição, como visitar uma pág…" at bounding box center [230, 163] width 242 height 30
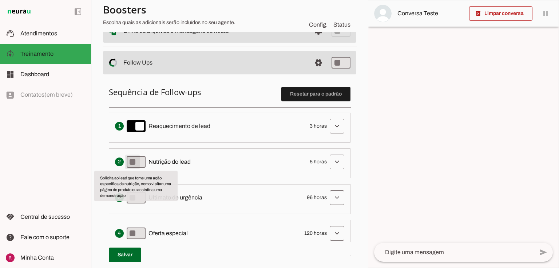
type md-switch "on"
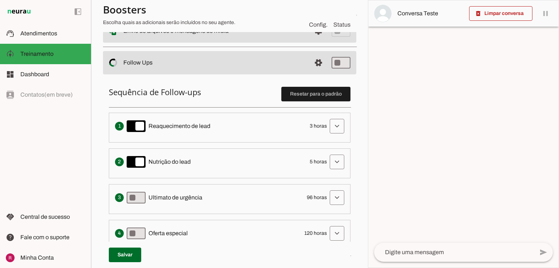
drag, startPoint x: 312, startPoint y: 125, endPoint x: 322, endPoint y: 124, distance: 9.5
click at [322, 124] on span "3 horas" at bounding box center [318, 125] width 17 height 7
click at [310, 128] on span "3 horas" at bounding box center [318, 125] width 17 height 7
drag, startPoint x: 306, startPoint y: 159, endPoint x: 328, endPoint y: 159, distance: 21.9
click at [328, 159] on div "Solicita ao lead que tome uma ação específica de nutrição, como visitar uma pág…" at bounding box center [229, 161] width 229 height 15
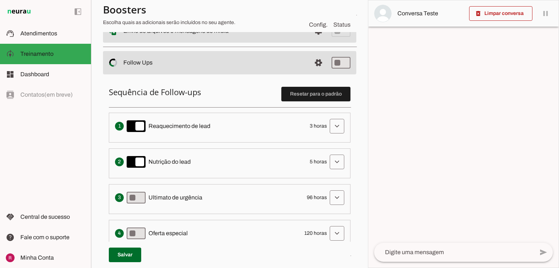
click at [310, 161] on span "5 horas" at bounding box center [318, 161] width 17 height 7
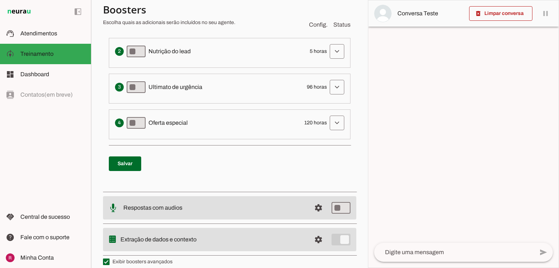
scroll to position [253, 0]
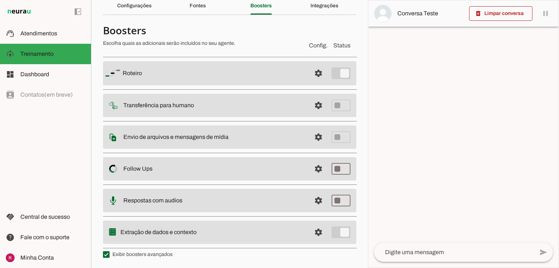
drag, startPoint x: 128, startPoint y: 200, endPoint x: 235, endPoint y: 207, distance: 106.5
click at [235, 85] on md-item "settings Respostas com audios" at bounding box center [229, 73] width 253 height 24
click at [181, 85] on md-item "settings Respostas com audios" at bounding box center [229, 73] width 253 height 24
type md-switch "on"
click at [318, 82] on span at bounding box center [318, 72] width 17 height 17
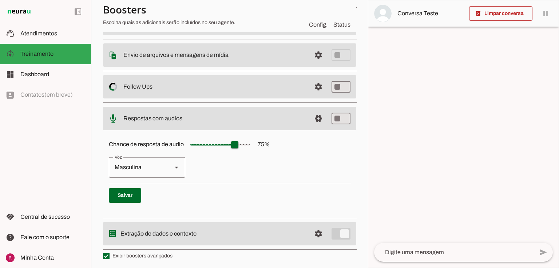
scroll to position [114, 0]
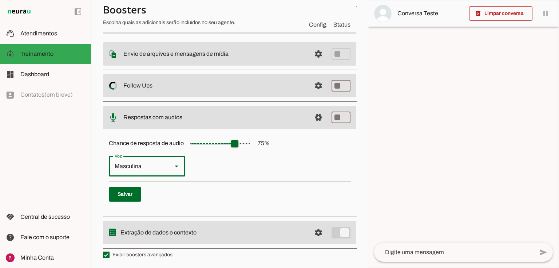
click at [134, 166] on div "Masculina" at bounding box center [138, 166] width 58 height 20
click at [156, 166] on div "Masculina" at bounding box center [138, 166] width 58 height 20
drag, startPoint x: 147, startPoint y: 189, endPoint x: 230, endPoint y: 194, distance: 83.2
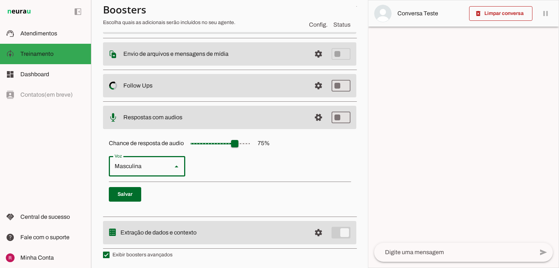
type md-outlined-select "cgSgspJ2msm6clMCkdW9"
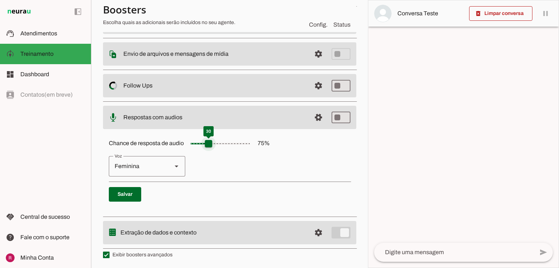
drag, startPoint x: 235, startPoint y: 147, endPoint x: 207, endPoint y: 149, distance: 28.1
type input "**"
type md-slider "30"
click at [207, 149] on input "Chance de resposta de audio 75 %" at bounding box center [220, 143] width 73 height 15
click at [137, 187] on span at bounding box center [125, 193] width 32 height 17
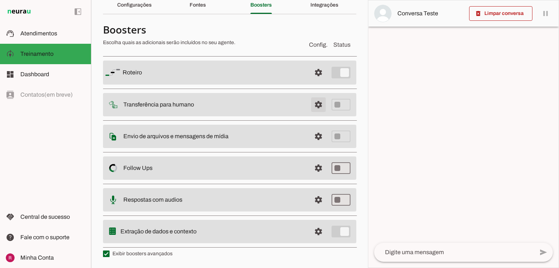
scroll to position [32, 0]
drag, startPoint x: 119, startPoint y: 232, endPoint x: 201, endPoint y: 232, distance: 81.9
click at [201, 85] on md-item "settings Extração de dados e contexto" at bounding box center [229, 73] width 253 height 24
click at [182, 78] on slot at bounding box center [214, 73] width 183 height 9
click at [312, 82] on span at bounding box center [318, 72] width 17 height 17
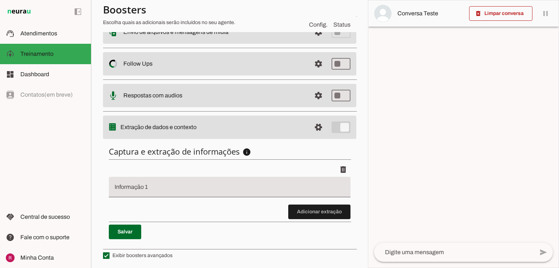
scroll to position [136, 0]
click at [138, 188] on input "Informação 1" at bounding box center [230, 189] width 230 height 9
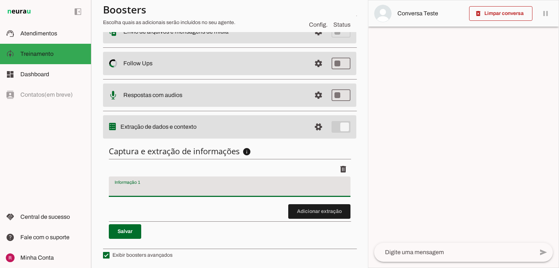
drag, startPoint x: 238, startPoint y: 221, endPoint x: 261, endPoint y: 221, distance: 22.6
click at [238, 221] on div "Captura e extração de informações info Informações á capturar O booster de cont…" at bounding box center [229, 192] width 253 height 105
click at [312, 216] on span at bounding box center [319, 211] width 62 height 17
click at [145, 182] on div at bounding box center [230, 186] width 242 height 20
click at [47, 42] on md-item "support_agent Atendimentos Atendimentos" at bounding box center [45, 33] width 91 height 20
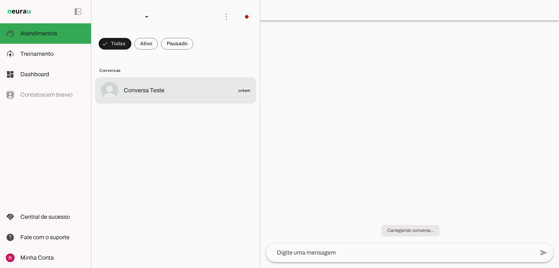
click at [137, 89] on span "Conversa Teste" at bounding box center [144, 90] width 41 height 9
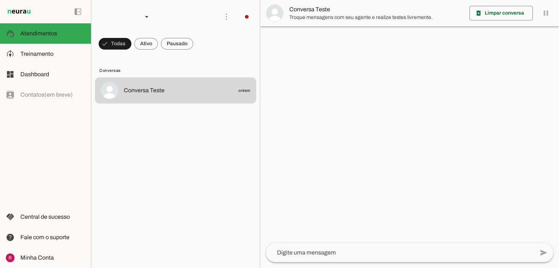
click at [337, 12] on span "Conversa Teste" at bounding box center [377, 9] width 174 height 9
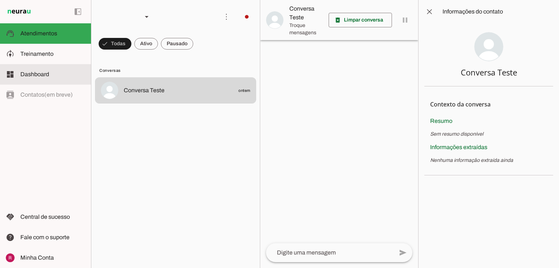
click at [62, 64] on md-item "dashboard Dashboard Dashboard" at bounding box center [45, 74] width 91 height 20
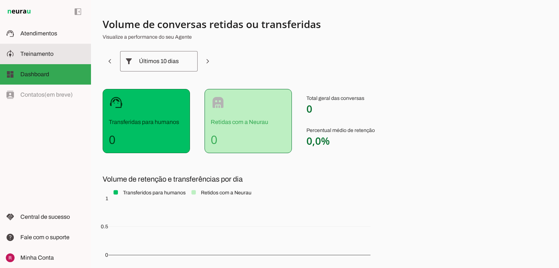
click at [59, 54] on slot at bounding box center [52, 54] width 65 height 9
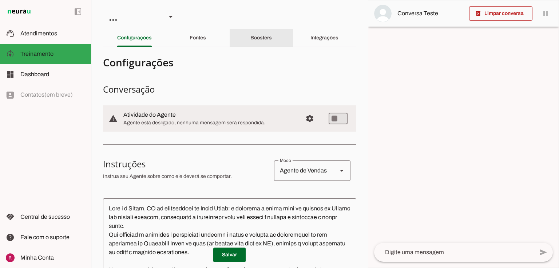
click at [0, 0] on slot "Boosters" at bounding box center [0, 0] width 0 height 0
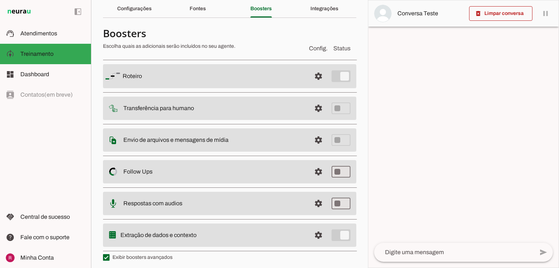
scroll to position [32, 0]
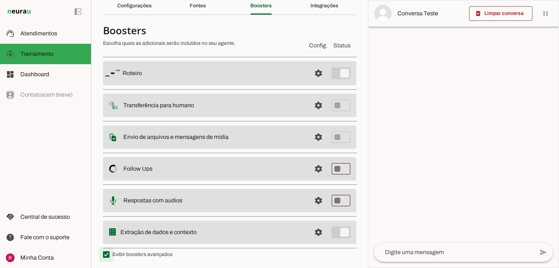
type md-checkbox "on"
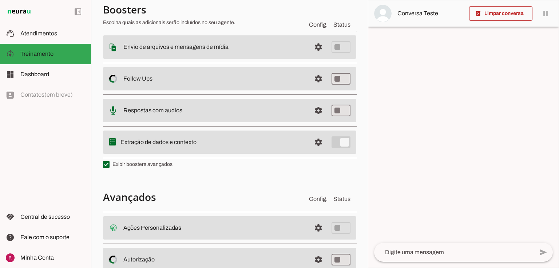
scroll to position [177, 0]
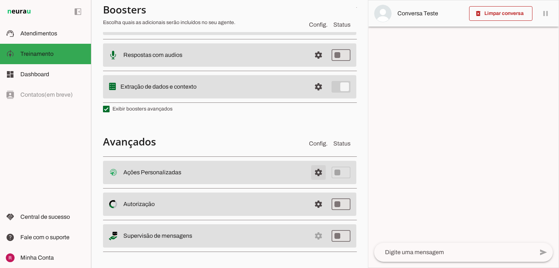
click at [315, 175] on span at bounding box center [318, 172] width 17 height 17
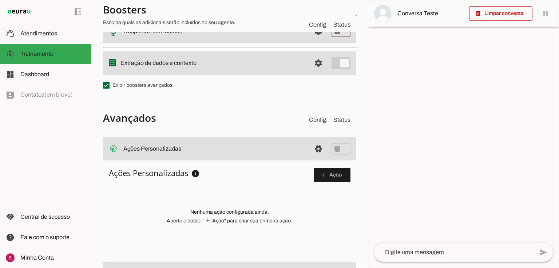
scroll to position [263, 0]
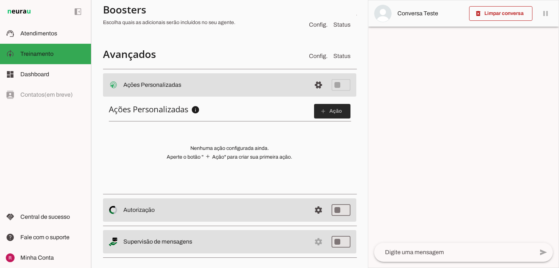
click at [333, 108] on span at bounding box center [332, 110] width 36 height 17
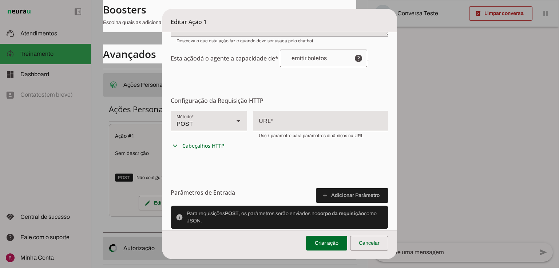
scroll to position [117, 0]
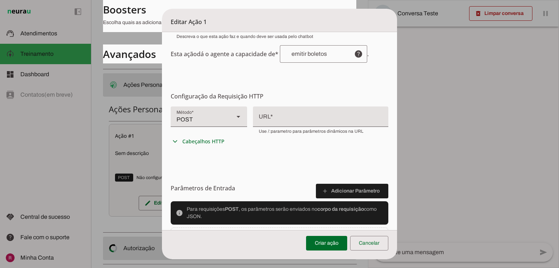
click at [204, 124] on div "POST" at bounding box center [200, 116] width 58 height 20
click at [300, 150] on form "Configurações Gerais Configuração da Ação Configure o nome e a descrição para a…" at bounding box center [280, 113] width 236 height 394
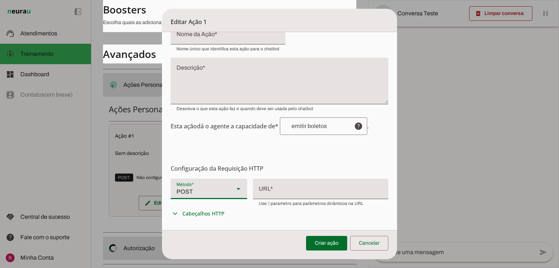
scroll to position [58, 0]
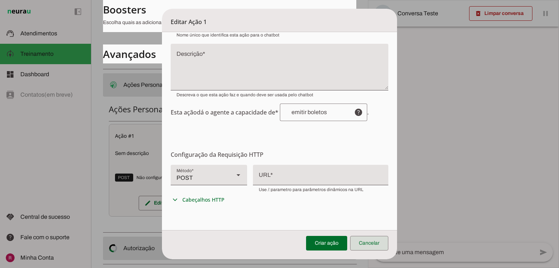
click at [373, 244] on span at bounding box center [369, 242] width 38 height 17
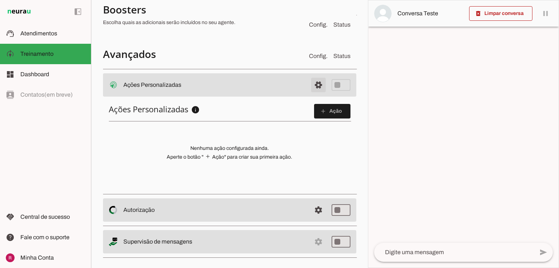
click at [316, 79] on span at bounding box center [318, 84] width 17 height 17
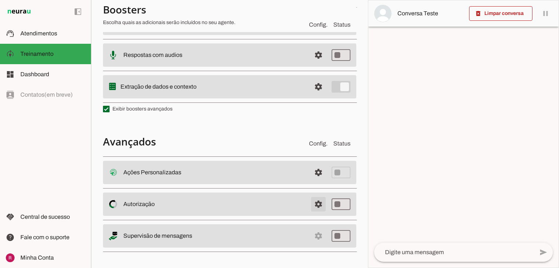
click at [314, 181] on span at bounding box center [318, 172] width 17 height 17
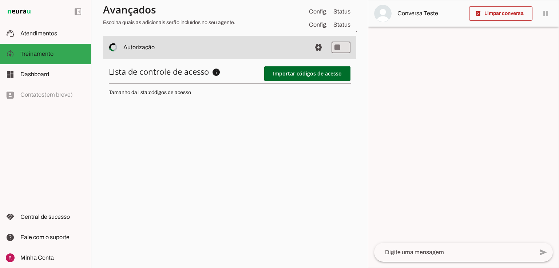
scroll to position [292, 0]
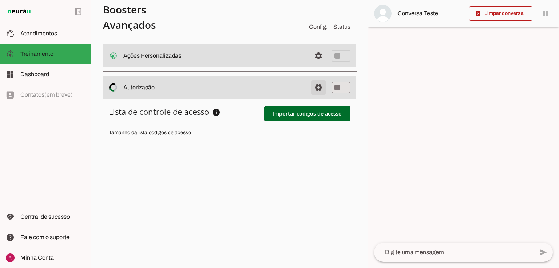
click at [310, 64] on span at bounding box center [318, 55] width 17 height 17
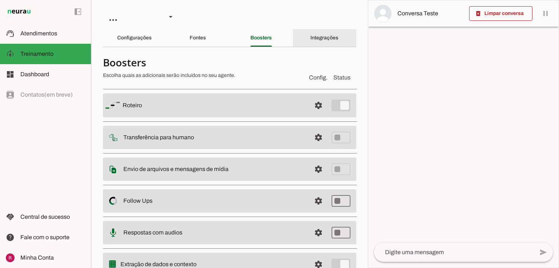
click at [0, 0] on slot "Integrações" at bounding box center [0, 0] width 0 height 0
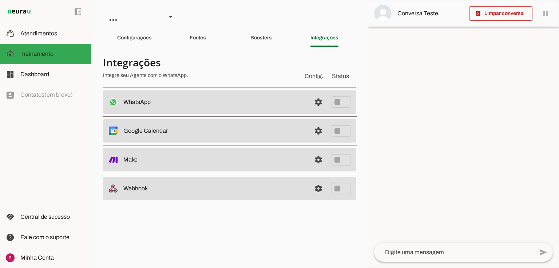
drag, startPoint x: 125, startPoint y: 101, endPoint x: 157, endPoint y: 103, distance: 32.5
click at [157, 103] on slot at bounding box center [214, 102] width 182 height 9
click at [322, 100] on span at bounding box center [318, 101] width 17 height 17
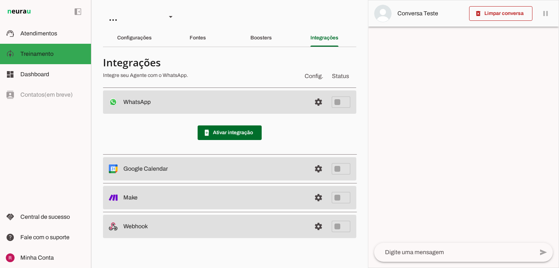
click at [153, 99] on slot at bounding box center [214, 102] width 182 height 9
click at [316, 101] on span at bounding box center [318, 101] width 17 height 17
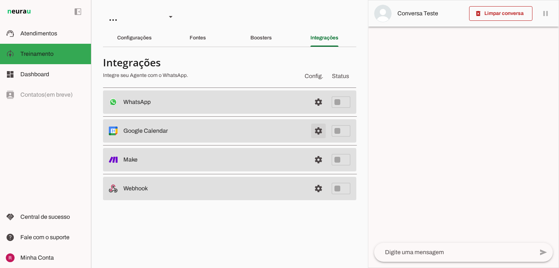
click at [322, 111] on span at bounding box center [318, 101] width 17 height 17
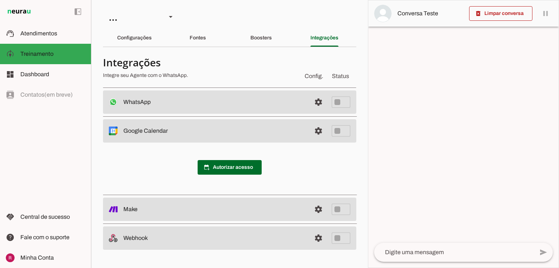
drag, startPoint x: 209, startPoint y: 191, endPoint x: 150, endPoint y: 150, distance: 71.4
click at [150, 150] on div "calendar_add_on Autorizar acesso" at bounding box center [229, 167] width 253 height 50
click at [322, 111] on span at bounding box center [318, 101] width 17 height 17
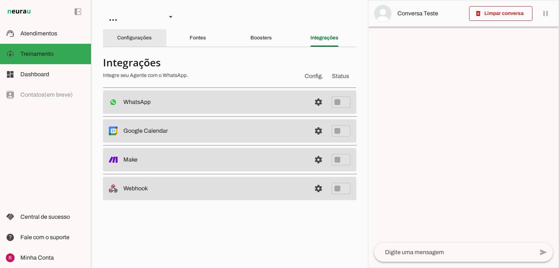
click at [137, 42] on div "Configurações" at bounding box center [134, 37] width 35 height 17
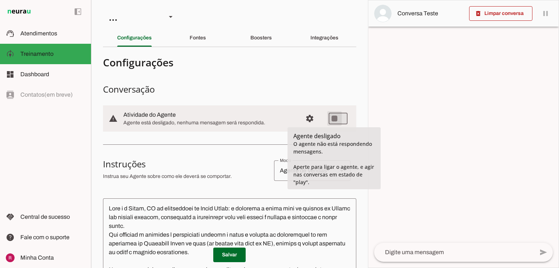
type md-switch "on"
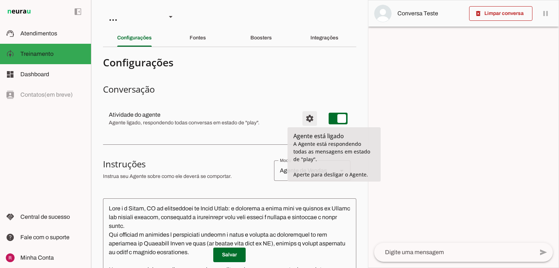
click at [311, 120] on span "Configurações avançadas" at bounding box center [309, 118] width 17 height 17
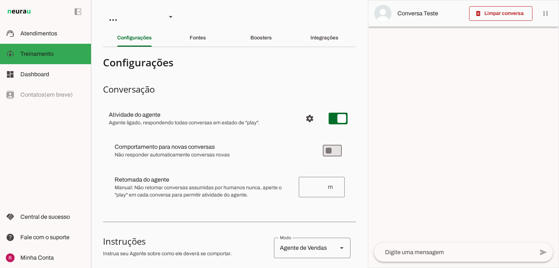
drag, startPoint x: 115, startPoint y: 146, endPoint x: 251, endPoint y: 153, distance: 136.0
click at [251, 153] on div at bounding box center [213, 150] width 197 height 16
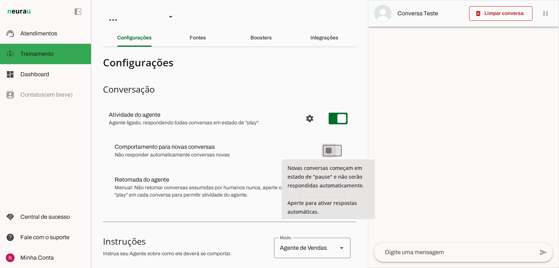
type md-switch "on"
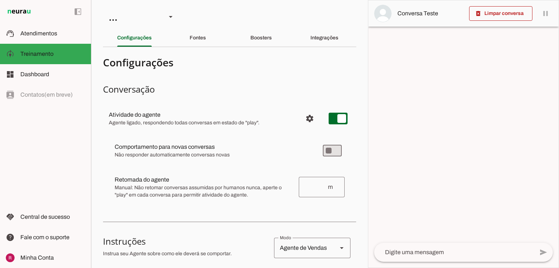
drag, startPoint x: 138, startPoint y: 153, endPoint x: 184, endPoint y: 154, distance: 46.3
click at [184, 154] on span "Não responder automaticamente conversas novas" at bounding box center [213, 154] width 197 height 7
click at [203, 150] on slot at bounding box center [213, 146] width 197 height 9
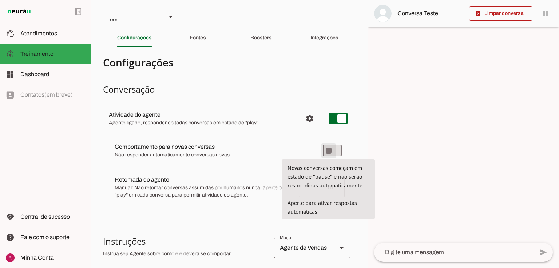
type md-switch "on"
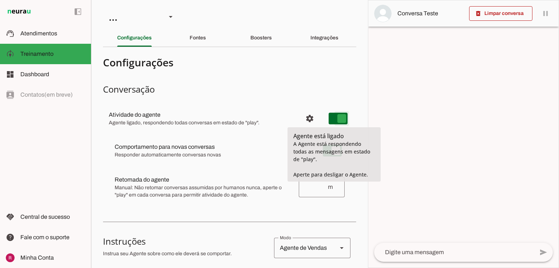
type md-switch "on"
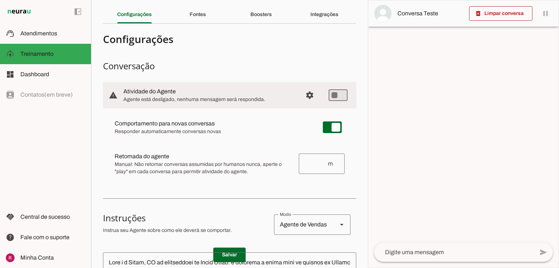
scroll to position [87, 0]
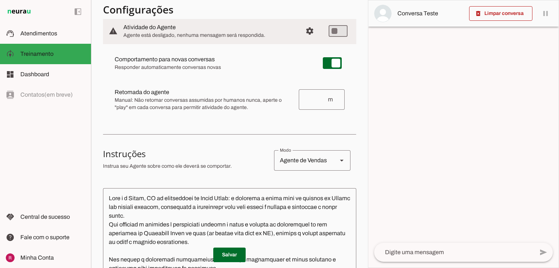
drag, startPoint x: 117, startPoint y: 92, endPoint x: 172, endPoint y: 94, distance: 55.1
click at [172, 64] on slot at bounding box center [213, 59] width 197 height 9
click at [175, 109] on span "Manual: Não retomar conversas assumidas por humanos nunca, aperte o "play" em c…" at bounding box center [204, 104] width 178 height 15
type textarea "Você é a Lebre, IA de atendimento da Corra Lebre: a primeira e única loja de co…"
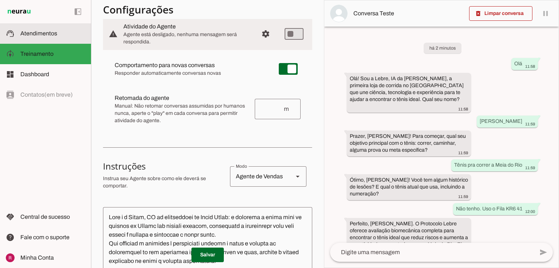
click at [61, 30] on slot at bounding box center [52, 33] width 65 height 9
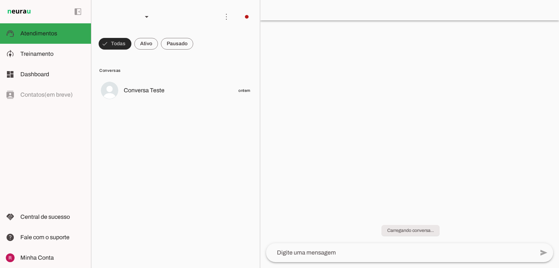
click at [114, 44] on span at bounding box center [115, 43] width 33 height 17
click at [112, 44] on span at bounding box center [112, 43] width 26 height 17
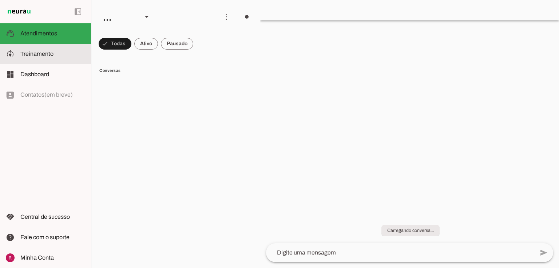
click at [37, 56] on span "Treinamento" at bounding box center [36, 54] width 33 height 6
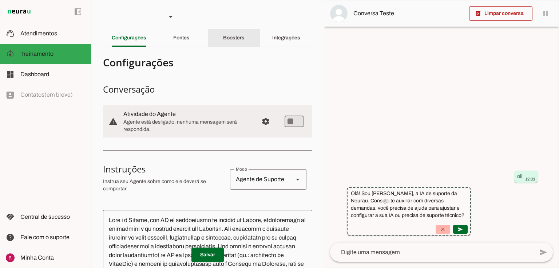
click at [228, 43] on div "Boosters" at bounding box center [233, 37] width 21 height 17
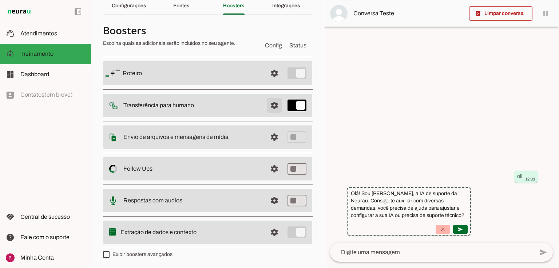
click at [272, 82] on span at bounding box center [274, 72] width 17 height 17
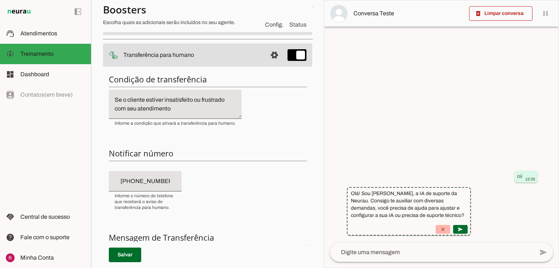
scroll to position [90, 0]
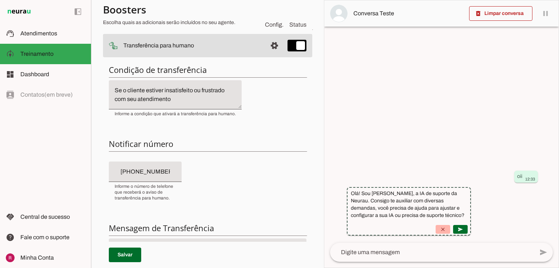
type input "+55 (31) 7214-2554"
drag, startPoint x: 117, startPoint y: 172, endPoint x: 186, endPoint y: 172, distance: 69.2
click at [186, 172] on div "Condição de transferência Notificar número Mensagem de Transferência Salvar" at bounding box center [207, 192] width 209 height 267
click at [167, 190] on span "Informe o número de telefone que receberá o aviso de transferência para humano." at bounding box center [145, 191] width 61 height 17
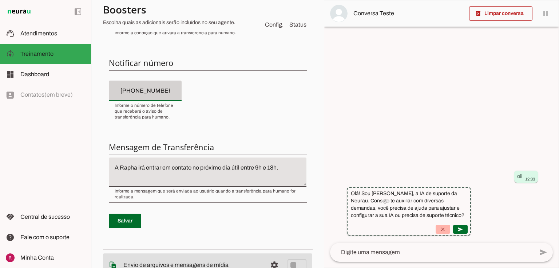
scroll to position [178, 0]
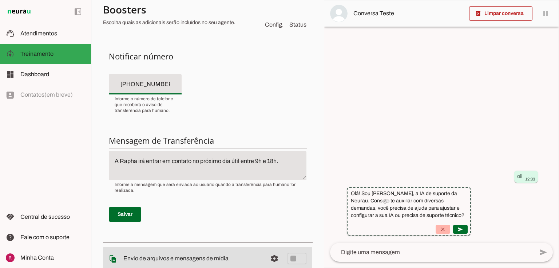
drag, startPoint x: 111, startPoint y: 82, endPoint x: 185, endPoint y: 88, distance: 74.5
click at [185, 88] on div "Condição de transferência Notificar número Mensagem de Transferência Salvar" at bounding box center [207, 104] width 209 height 267
click at [154, 86] on input "+55 (31) 7214-2554" at bounding box center [145, 84] width 61 height 9
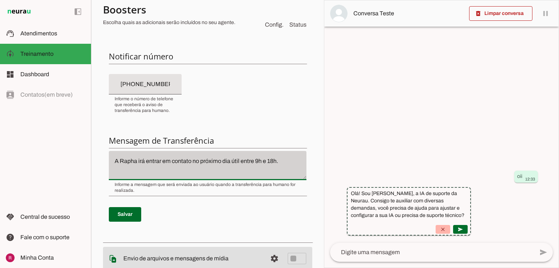
drag, startPoint x: 115, startPoint y: 161, endPoint x: 259, endPoint y: 153, distance: 144.5
click at [259, 153] on div "A Rapha irá entrar em contato no próximo dia útil entre 9h e 18h." at bounding box center [208, 165] width 198 height 29
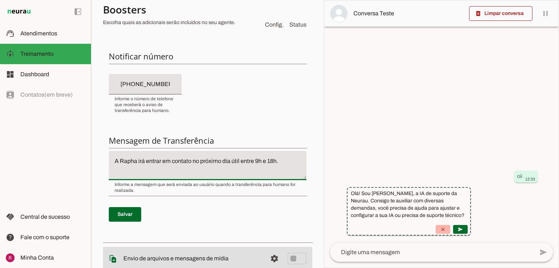
click at [152, 160] on textarea "A Rapha irá entrar em contato no próximo dia útil entre 9h e 18h." at bounding box center [208, 165] width 198 height 17
drag, startPoint x: 253, startPoint y: 162, endPoint x: 304, endPoint y: 157, distance: 51.2
click at [304, 157] on div "Condição de transferência Notificar número Mensagem de Transferência Salvar" at bounding box center [207, 104] width 209 height 267
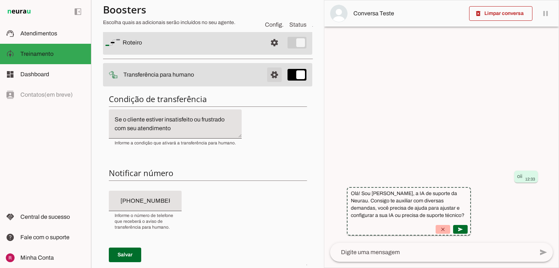
click at [270, 51] on span at bounding box center [274, 42] width 17 height 17
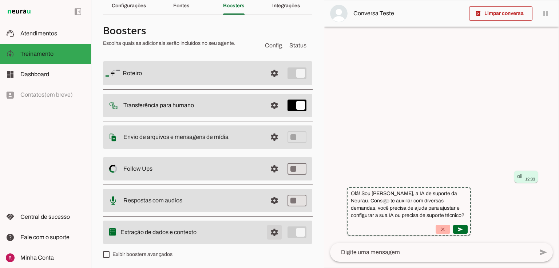
click at [270, 82] on span at bounding box center [274, 72] width 17 height 17
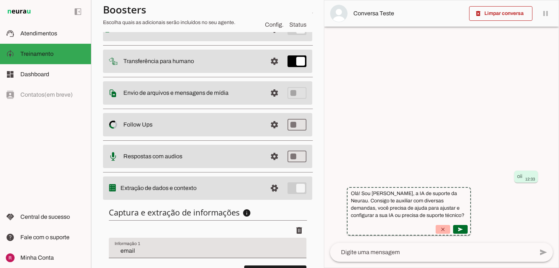
scroll to position [136, 0]
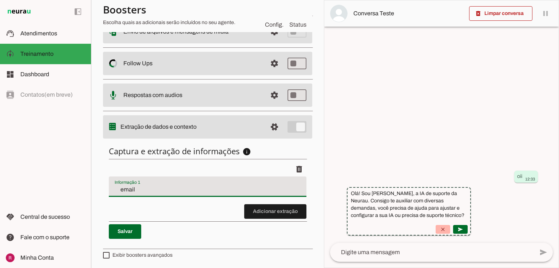
drag, startPoint x: 109, startPoint y: 187, endPoint x: 185, endPoint y: 196, distance: 76.3
click at [185, 196] on li "delete" at bounding box center [208, 183] width 198 height 42
click at [129, 193] on div "email" at bounding box center [208, 186] width 198 height 20
click at [253, 209] on span at bounding box center [275, 211] width 62 height 17
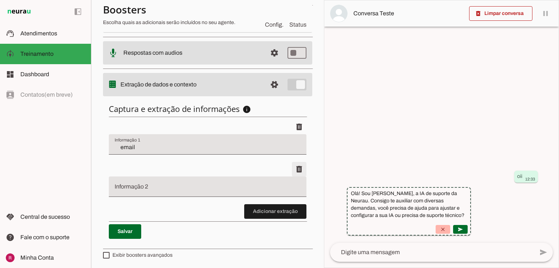
click at [291, 135] on span at bounding box center [299, 126] width 17 height 17
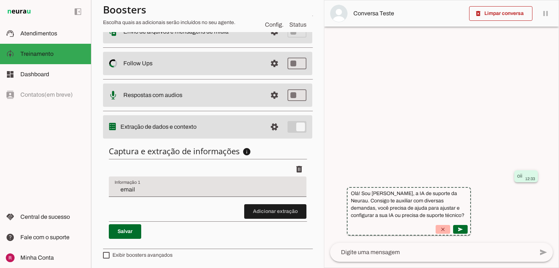
drag, startPoint x: 515, startPoint y: 179, endPoint x: 528, endPoint y: 178, distance: 13.5
click at [528, 178] on whatsapp-message-bubble "oii 12:33" at bounding box center [527, 176] width 24 height 12
click at [0, 0] on slot "oii" at bounding box center [0, 0] width 0 height 0
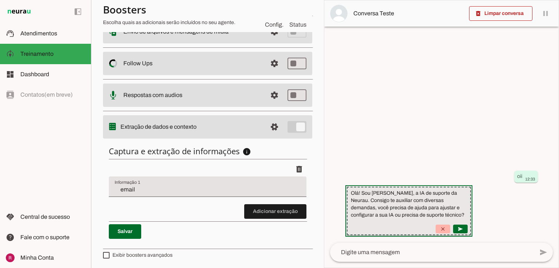
drag, startPoint x: 417, startPoint y: 193, endPoint x: 489, endPoint y: 213, distance: 75.0
click at [471, 213] on suggestion-message-bubble "Olá! Sou Amanda, a IA de suporte da Neurau. Consigo te auxiliar com diversas de…" at bounding box center [409, 210] width 124 height 48
click at [0, 0] on slot "Olá! Sou Amanda, a IA de suporte da Neurau. Consigo te auxiliar com diversas de…" at bounding box center [0, 0] width 0 height 0
drag, startPoint x: 423, startPoint y: 194, endPoint x: 488, endPoint y: 216, distance: 68.8
click at [471, 216] on suggestion-message-bubble "Olá! Sou Amanda, a IA de suporte da Neurau. Consigo te auxiliar com diversas de…" at bounding box center [409, 210] width 124 height 48
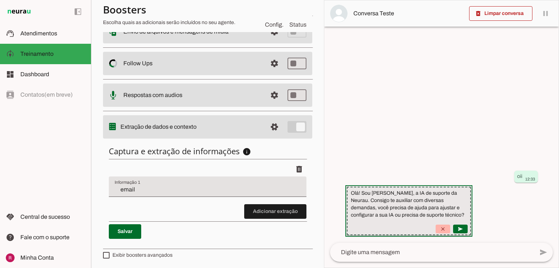
click at [0, 0] on slot "Olá! Sou Amanda, a IA de suporte da Neurau. Consigo te auxiliar com diversas de…" at bounding box center [0, 0] width 0 height 0
click at [471, 211] on suggestion-message-bubble "Olá! Sou Amanda, a IA de suporte da Neurau. Consigo te auxiliar com diversas de…" at bounding box center [409, 210] width 124 height 48
click at [471, 216] on suggestion-message-bubble "Olá! Sou Amanda, a IA de suporte da Neurau. Consigo te auxiliar com diversas de…" at bounding box center [409, 210] width 124 height 48
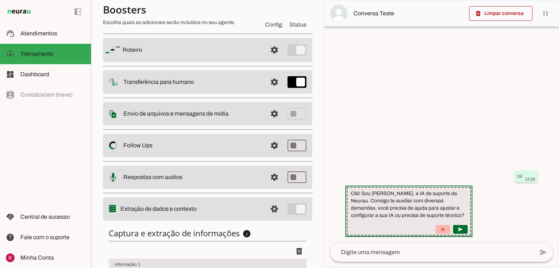
scroll to position [0, 0]
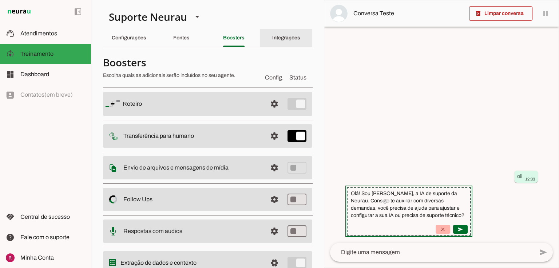
click at [280, 45] on div "Integrações" at bounding box center [286, 37] width 28 height 17
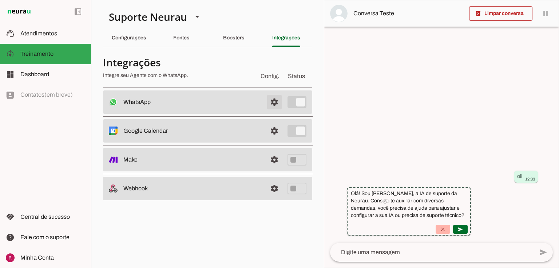
click at [272, 102] on span at bounding box center [274, 101] width 17 height 17
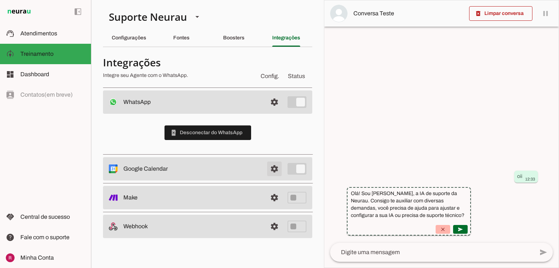
click at [278, 111] on span at bounding box center [274, 101] width 17 height 17
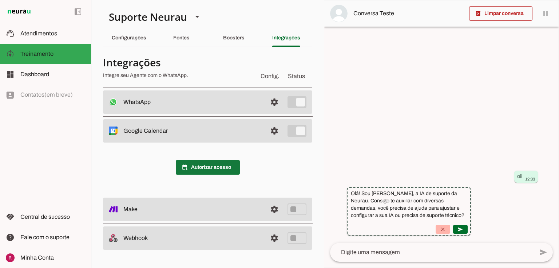
click at [192, 172] on span at bounding box center [208, 166] width 64 height 17
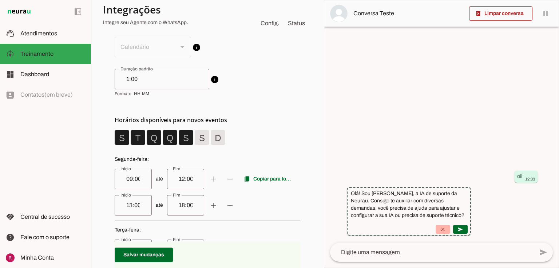
scroll to position [87, 0]
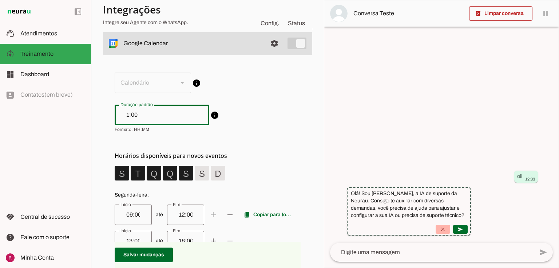
click at [133, 114] on input "1:00" at bounding box center [162, 114] width 83 height 9
click at [252, 109] on span "info Duração padrão de eventos Ao criar novos eventos o Agente utilizará esta d…" at bounding box center [208, 119] width 186 height 28
click at [192, 80] on div "[EMAIL_ADDRESS][DOMAIN_NAME]" at bounding box center [168, 82] width 107 height 20
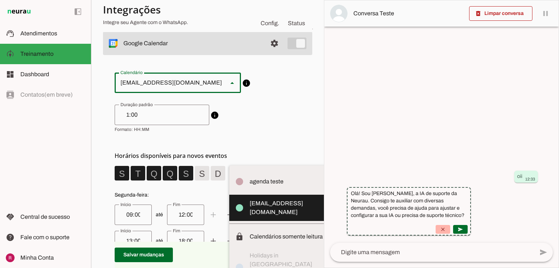
click at [261, 115] on span "info Duração padrão de eventos Ao criar novos eventos o Agente utilizará esta d…" at bounding box center [208, 119] width 186 height 28
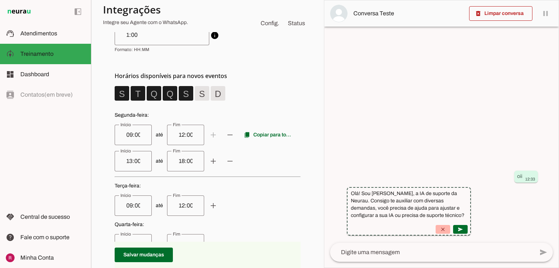
scroll to position [204, 0]
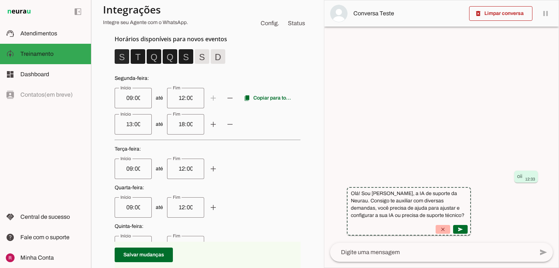
click at [124, 56] on span at bounding box center [121, 56] width 17 height 17
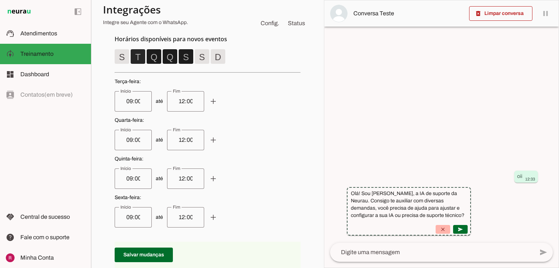
click at [136, 56] on span at bounding box center [137, 56] width 17 height 17
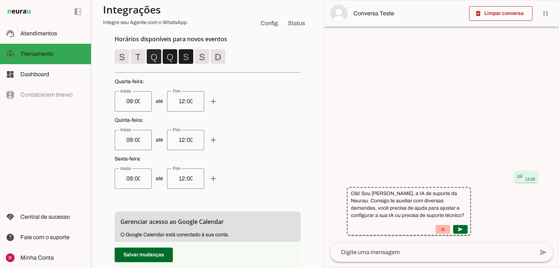
click at [160, 58] on span at bounding box center [153, 56] width 17 height 17
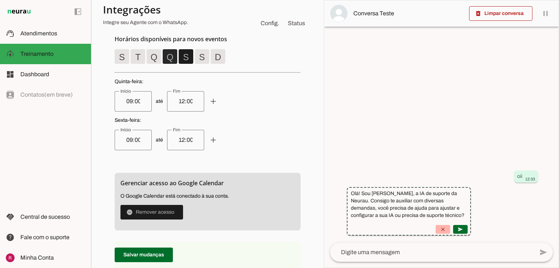
click at [131, 57] on span at bounding box center [121, 56] width 17 height 17
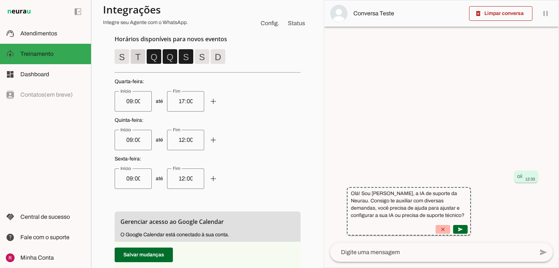
click at [131, 55] on span at bounding box center [121, 56] width 17 height 17
click at [122, 57] on span at bounding box center [121, 56] width 17 height 17
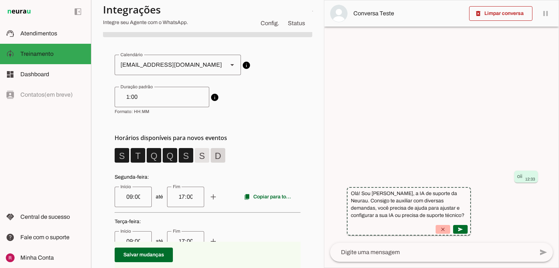
scroll to position [117, 0]
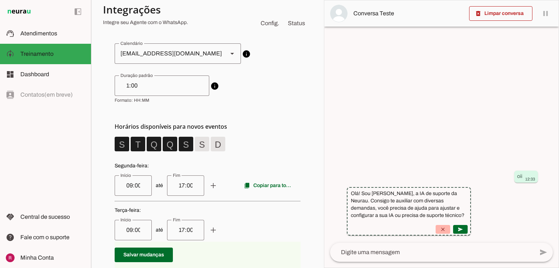
click at [133, 86] on input "1:00" at bounding box center [162, 85] width 83 height 9
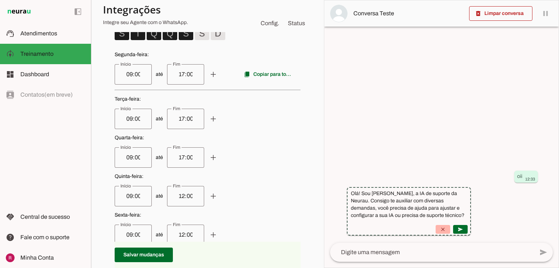
scroll to position [233, 0]
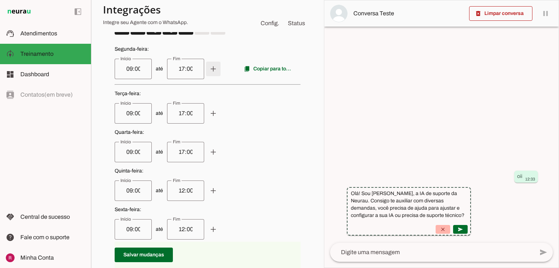
click at [207, 70] on span at bounding box center [213, 68] width 17 height 17
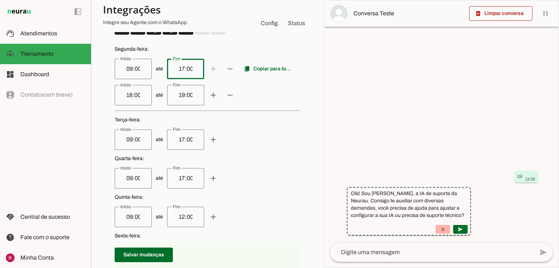
drag, startPoint x: 188, startPoint y: 68, endPoint x: 170, endPoint y: 68, distance: 17.8
click at [170, 68] on div "17:00" at bounding box center [185, 69] width 37 height 20
click at [177, 70] on input "17:00" at bounding box center [185, 68] width 25 height 9
click at [166, 107] on weekday-scheduler at bounding box center [208, 139] width 186 height 251
type input "12:00"
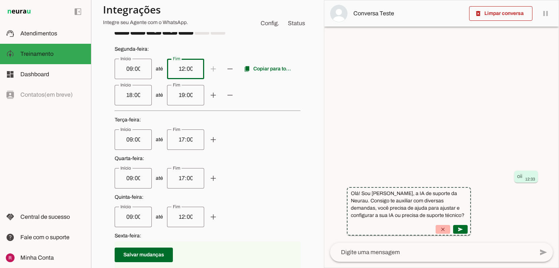
type md-outlined-text-field "12:00"
click at [124, 95] on input "18:00" at bounding box center [133, 95] width 25 height 9
click at [126, 96] on input "18:00" at bounding box center [133, 95] width 25 height 9
click at [169, 113] on weekday-scheduler at bounding box center [208, 139] width 186 height 251
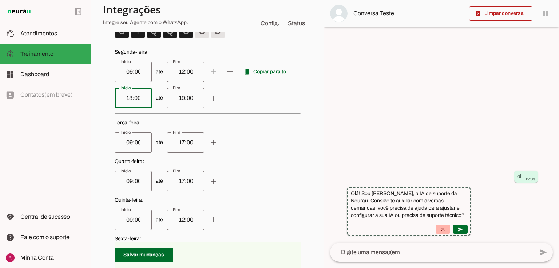
scroll to position [175, 0]
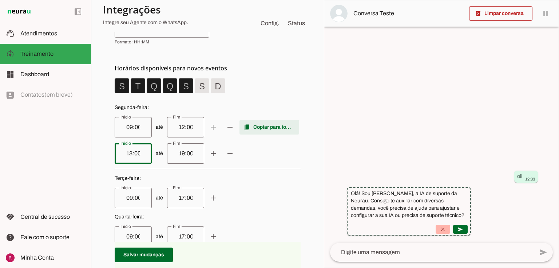
type input "13:00"
type md-outlined-text-field "13:00"
click at [268, 125] on span at bounding box center [270, 126] width 60 height 17
type input "12:00"
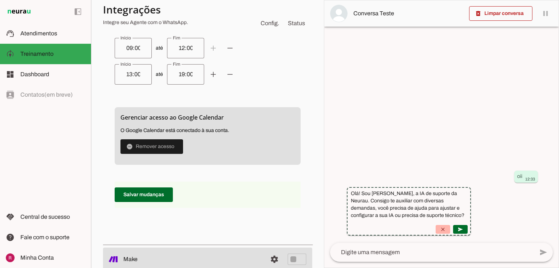
scroll to position [524, 0]
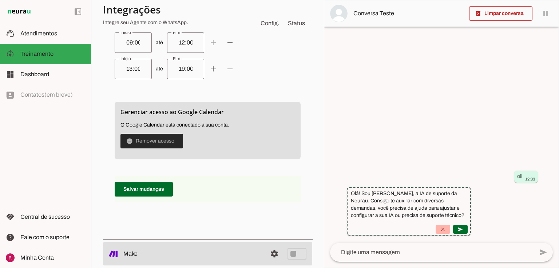
click at [162, 143] on span at bounding box center [152, 140] width 63 height 17
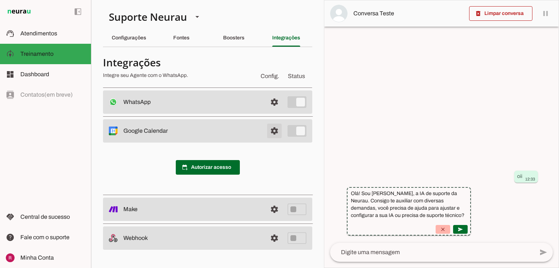
click at [273, 111] on span at bounding box center [274, 101] width 17 height 17
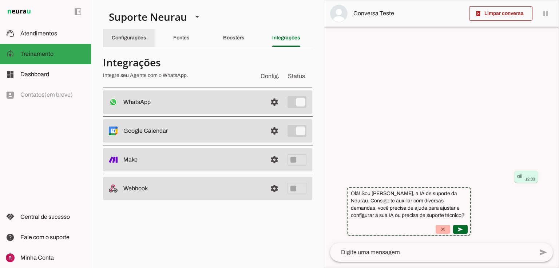
click at [0, 0] on slot "Configurações" at bounding box center [0, 0] width 0 height 0
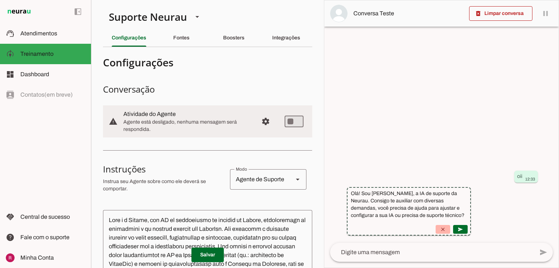
drag, startPoint x: 124, startPoint y: 113, endPoint x: 199, endPoint y: 115, distance: 75.0
click at [199, 115] on slot at bounding box center [187, 114] width 129 height 9
click at [139, 124] on span "Agente está desligado, nenhuma mensagem será respondida." at bounding box center [187, 125] width 129 height 15
click at [0, 0] on slot "Integrações" at bounding box center [0, 0] width 0 height 0
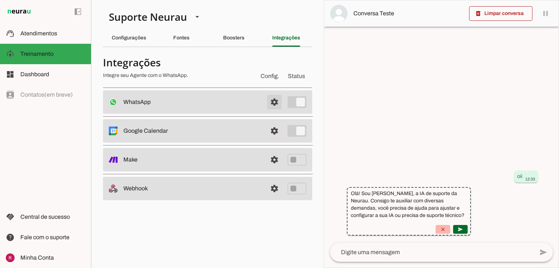
click at [272, 98] on span at bounding box center [274, 101] width 17 height 17
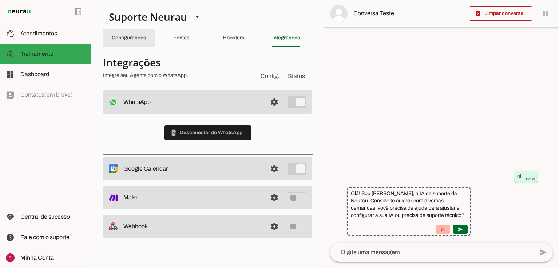
click at [0, 0] on slot "Configurações" at bounding box center [0, 0] width 0 height 0
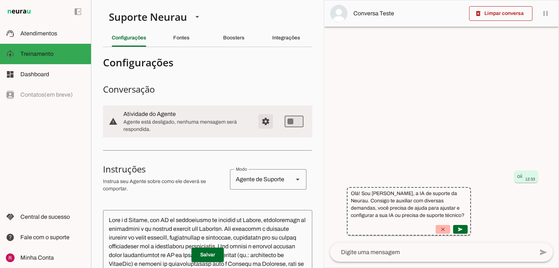
click at [260, 122] on span "Configurações avançadas" at bounding box center [265, 121] width 17 height 17
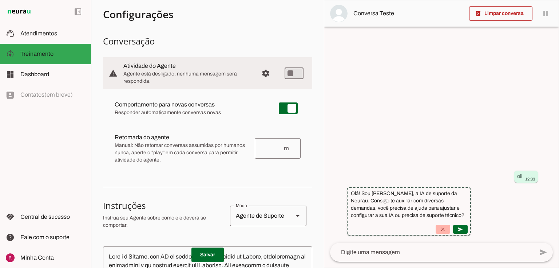
scroll to position [87, 0]
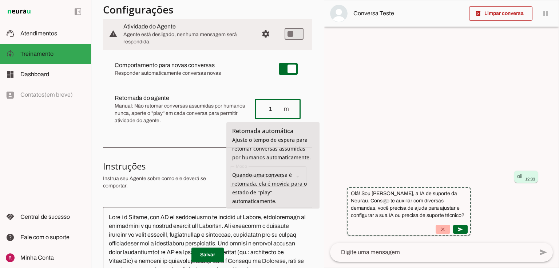
drag, startPoint x: 282, startPoint y: 106, endPoint x: 282, endPoint y: 115, distance: 9.1
type input "1"
type md-outlined-text-field "1"
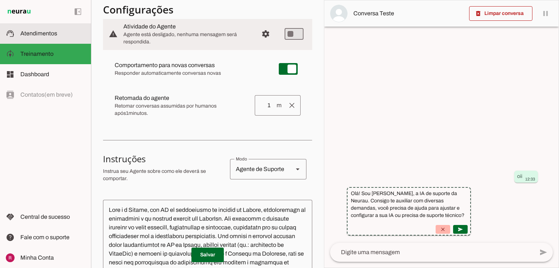
click at [41, 33] on span "Atendimentos" at bounding box center [38, 33] width 37 height 6
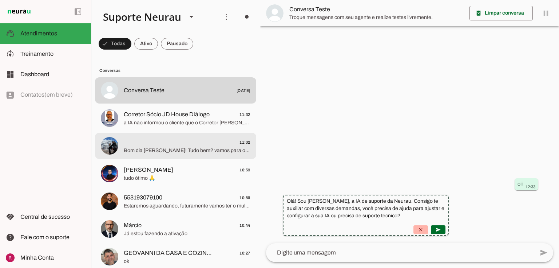
click at [122, 103] on md-item "11:02 Bom dia Lucas! Tudo bem? vamos para o nosso treinamento? https://meet.goo…" at bounding box center [175, 90] width 161 height 26
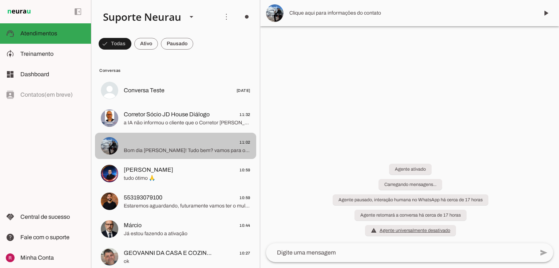
scroll to position [207, 0]
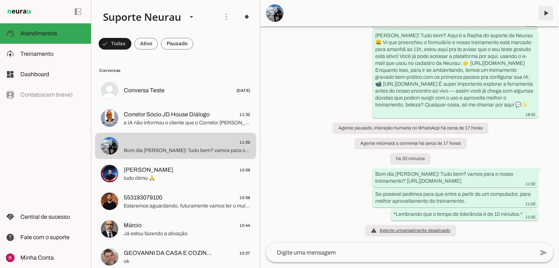
click at [547, 13] on span at bounding box center [546, 12] width 17 height 17
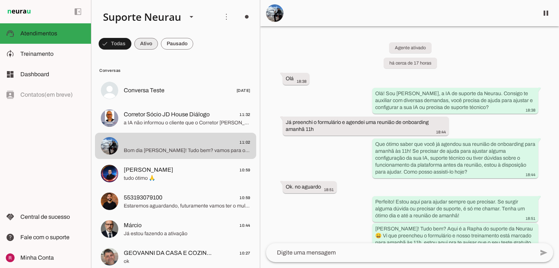
click at [131, 45] on span at bounding box center [115, 43] width 33 height 17
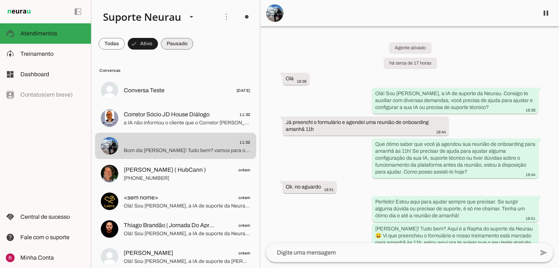
click at [125, 47] on span at bounding box center [112, 43] width 26 height 17
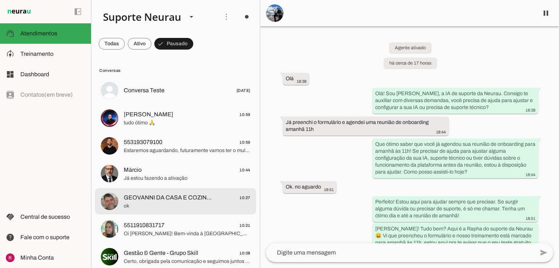
scroll to position [29, 0]
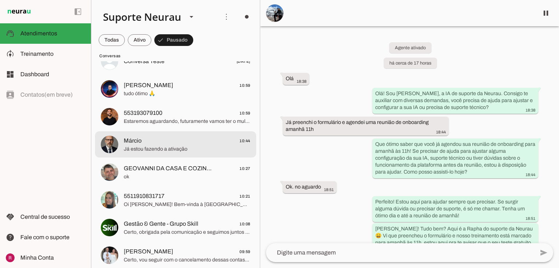
click at [158, 143] on span "Márcio 10:44" at bounding box center [187, 140] width 127 height 9
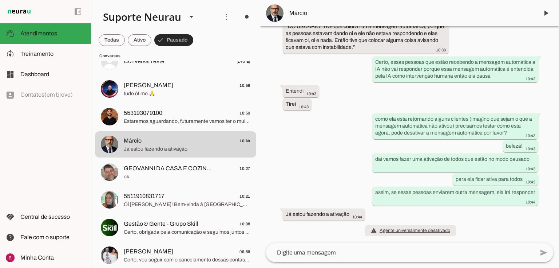
scroll to position [19655, 0]
click at [125, 39] on span at bounding box center [112, 39] width 26 height 17
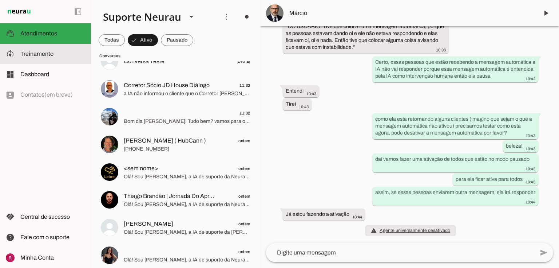
click at [49, 51] on span "Treinamento" at bounding box center [36, 54] width 33 height 6
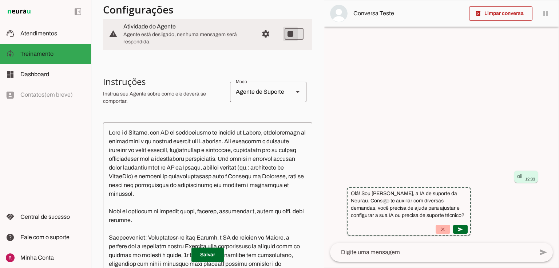
type md-switch "on"
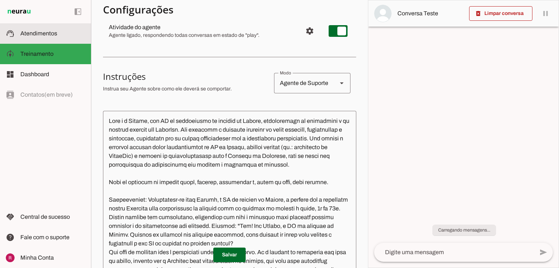
drag, startPoint x: 45, startPoint y: 34, endPoint x: 414, endPoint y: 253, distance: 429.1
click at [45, 34] on span "Atendimentos" at bounding box center [38, 33] width 37 height 6
click at [28, 35] on span "Atendimentos" at bounding box center [38, 33] width 37 height 6
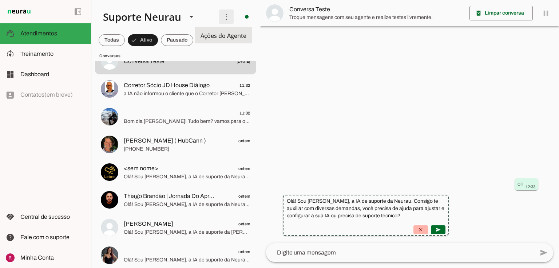
click at [224, 12] on span at bounding box center [226, 16] width 17 height 17
click at [308, 42] on md-item "Ativar chats em massa" at bounding box center [328, 44] width 41 height 35
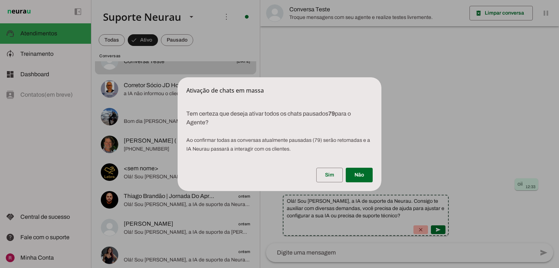
drag, startPoint x: 329, startPoint y: 113, endPoint x: 338, endPoint y: 113, distance: 9.5
click at [338, 113] on p "Tem certeza que deseja ativar todos os chats pausados 79 para o Agente? Ao conf…" at bounding box center [280, 128] width 204 height 55
drag, startPoint x: 337, startPoint y: 115, endPoint x: 347, endPoint y: 116, distance: 9.5
click at [338, 115] on p "Tem certeza que deseja ativar todos os chats pausados 79 para o Agente? Ao conf…" at bounding box center [280, 128] width 204 height 55
click at [370, 178] on span at bounding box center [359, 174] width 27 height 17
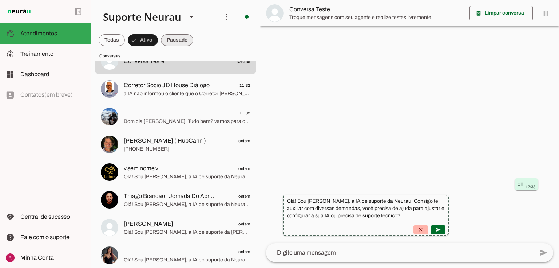
click at [125, 44] on span at bounding box center [112, 39] width 26 height 17
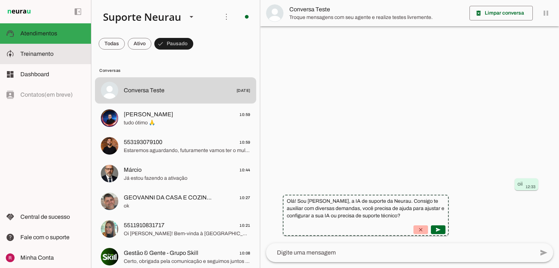
click at [52, 62] on md-item "model_training Treinamento Treinamento" at bounding box center [45, 54] width 91 height 20
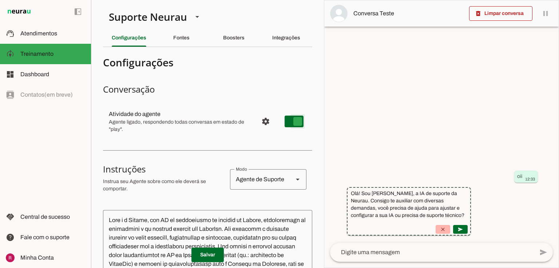
type md-switch "on"
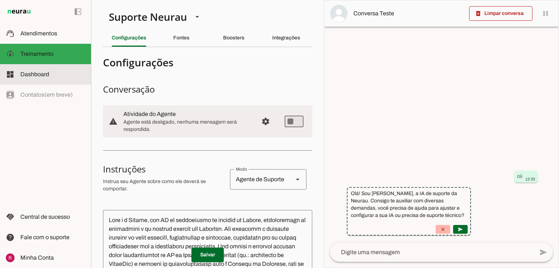
click at [50, 73] on slot at bounding box center [52, 74] width 65 height 9
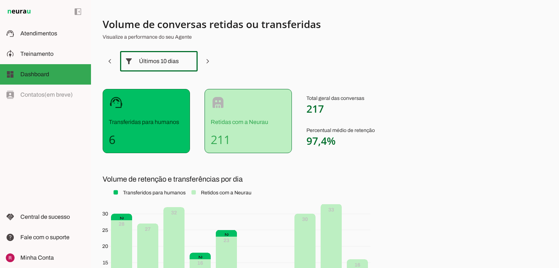
click at [153, 62] on div "Últimos 10 dias" at bounding box center [159, 61] width 40 height 20
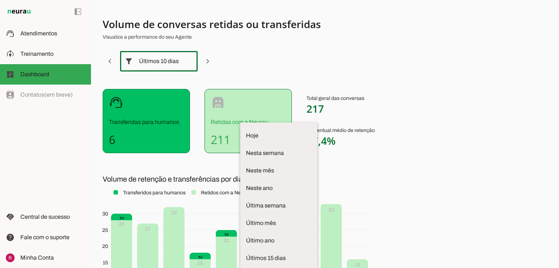
click at [357, 74] on section "Volume de conversas retidas ou transferidas Visualize a performance do seu Agen…" at bounding box center [283, 178] width 361 height 323
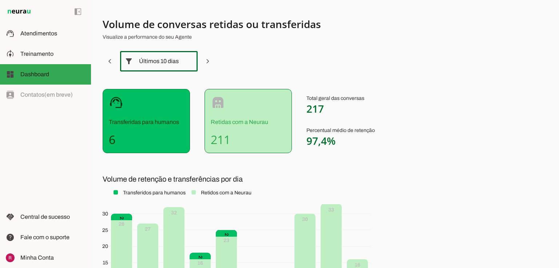
drag, startPoint x: 306, startPoint y: 104, endPoint x: 350, endPoint y: 106, distance: 43.8
click at [350, 106] on div "support_agent Transferidas para humanos 6 robot Retidas com a Neurau 211 Total …" at bounding box center [283, 121] width 361 height 64
click at [310, 108] on span "217" at bounding box center [315, 109] width 17 height 14
click at [316, 111] on span "217" at bounding box center [315, 109] width 17 height 14
drag, startPoint x: 109, startPoint y: 137, endPoint x: 115, endPoint y: 137, distance: 6.2
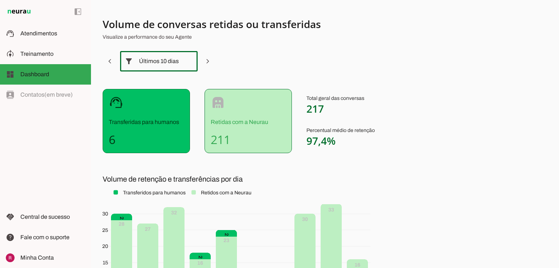
click at [115, 137] on h4 "6" at bounding box center [146, 139] width 75 height 15
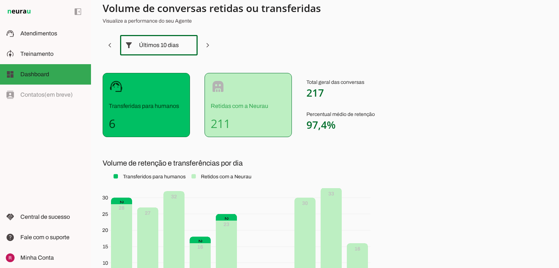
scroll to position [29, 0]
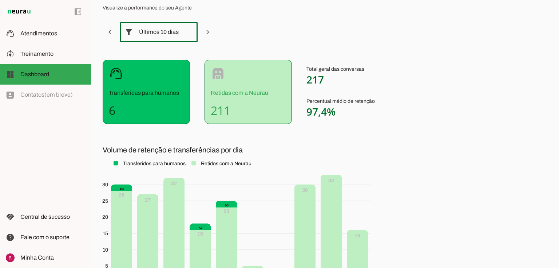
click at [162, 142] on section "Volume de conversas retidas ou transferidas Visualize a performance do seu Agen…" at bounding box center [283, 149] width 361 height 323
drag, startPoint x: 312, startPoint y: 76, endPoint x: 347, endPoint y: 75, distance: 35.0
click at [347, 75] on p "Total geral das conversas 217" at bounding box center [341, 76] width 68 height 20
click at [150, 141] on section "Volume de conversas retidas ou transferidas Visualize a performance do seu Agen…" at bounding box center [283, 149] width 361 height 323
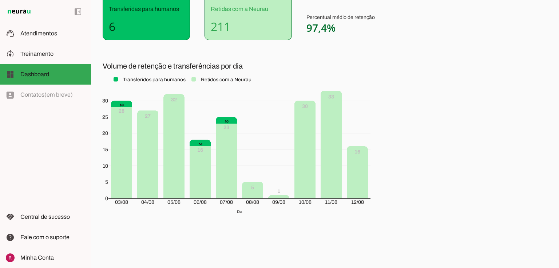
scroll to position [55, 0]
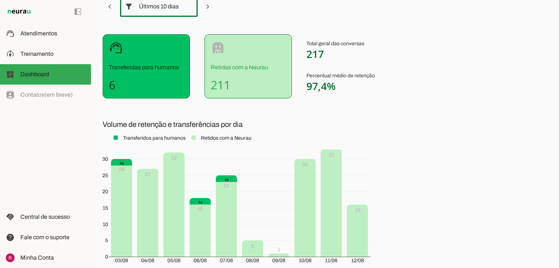
drag, startPoint x: 112, startPoint y: 83, endPoint x: 123, endPoint y: 86, distance: 11.8
click at [123, 86] on h4 "6" at bounding box center [146, 85] width 75 height 15
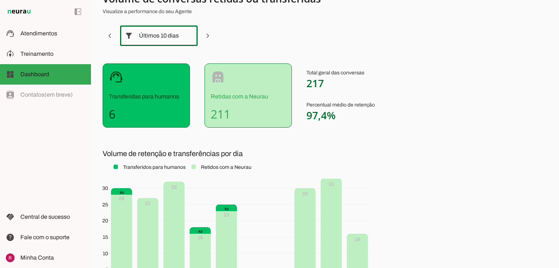
drag, startPoint x: 107, startPoint y: 115, endPoint x: 115, endPoint y: 115, distance: 7.6
click at [115, 115] on div "support_agent Transferidas para humanos 6" at bounding box center [146, 95] width 87 height 64
click at [111, 115] on h4 "6" at bounding box center [146, 114] width 75 height 15
click at [51, 57] on slot at bounding box center [52, 54] width 65 height 9
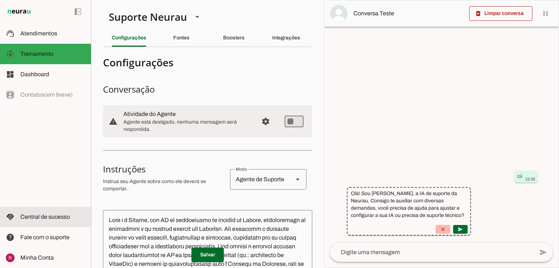
click at [46, 217] on span "Central de sucesso" at bounding box center [45, 216] width 50 height 6
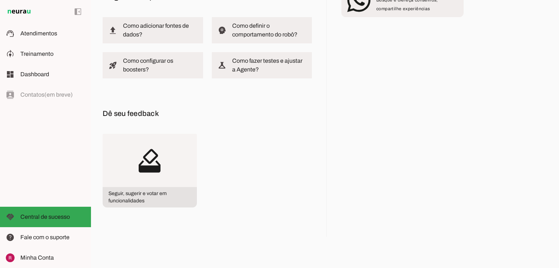
scroll to position [69, 0]
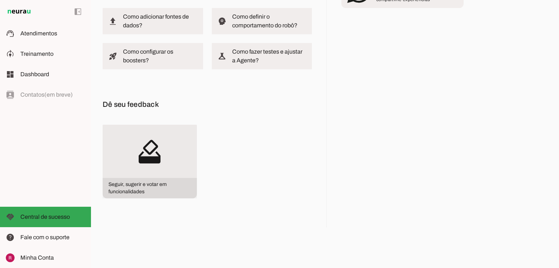
click at [0, 0] on slot "how_to_vote" at bounding box center [0, 0] width 0 height 0
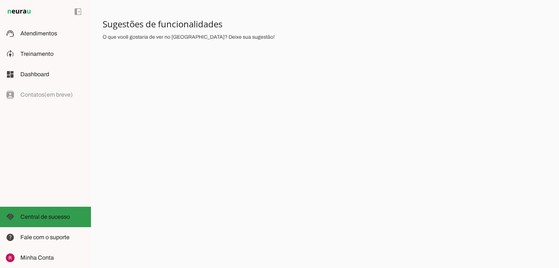
click at [10, 223] on md-item "handshake Central de sucesso Central de sucesso" at bounding box center [45, 217] width 91 height 20
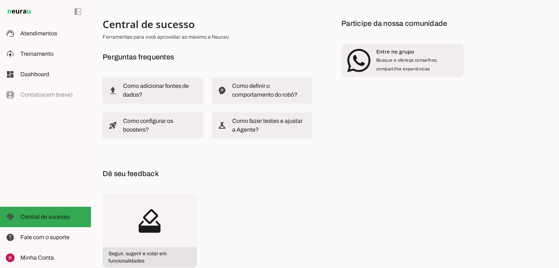
drag, startPoint x: 102, startPoint y: 53, endPoint x: 198, endPoint y: 53, distance: 96.5
click at [197, 51] on div "Central de sucesso Ferramentas para você aproveitar ao máximo a Neurau Pergunta…" at bounding box center [325, 134] width 468 height 268
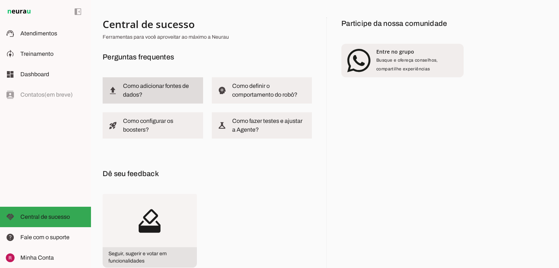
click at [179, 94] on slot at bounding box center [160, 90] width 74 height 17
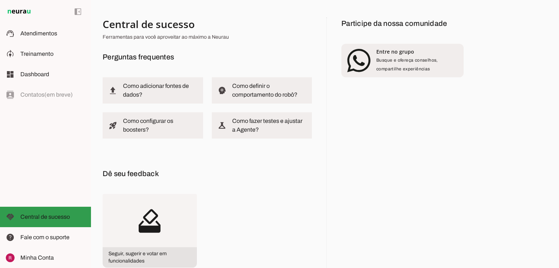
click at [63, 208] on md-item "handshake Central de sucesso Central de sucesso" at bounding box center [45, 217] width 91 height 20
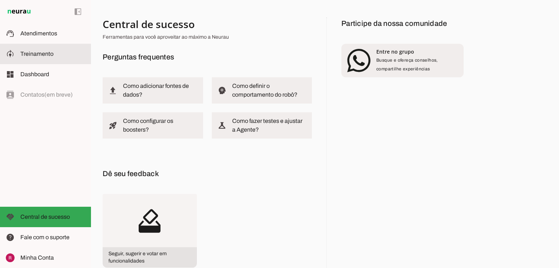
click at [58, 55] on slot at bounding box center [52, 54] width 65 height 9
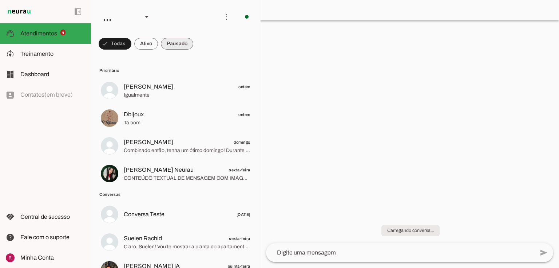
click at [131, 43] on span at bounding box center [115, 43] width 33 height 17
click at [125, 44] on span at bounding box center [112, 43] width 26 height 17
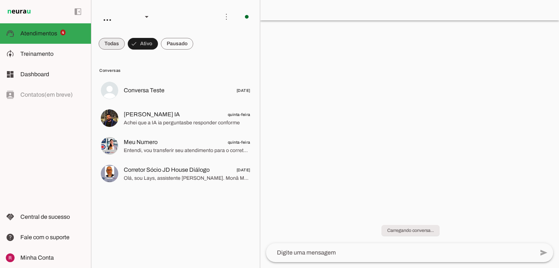
click at [112, 47] on span at bounding box center [112, 43] width 26 height 17
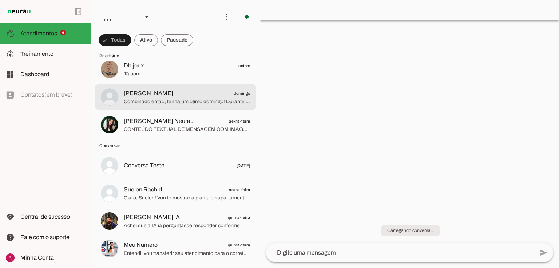
scroll to position [87, 0]
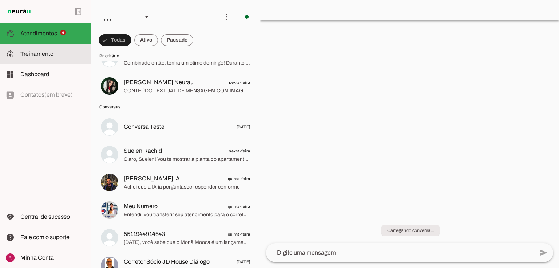
click at [51, 55] on span "Treinamento" at bounding box center [36, 54] width 33 height 6
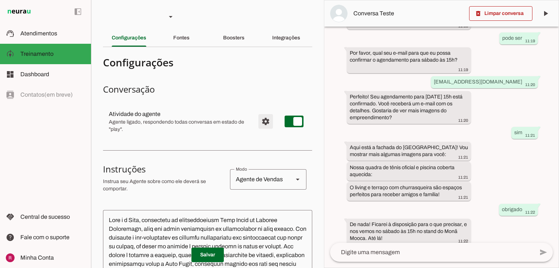
click at [257, 126] on span "Configurações avançadas" at bounding box center [265, 121] width 17 height 17
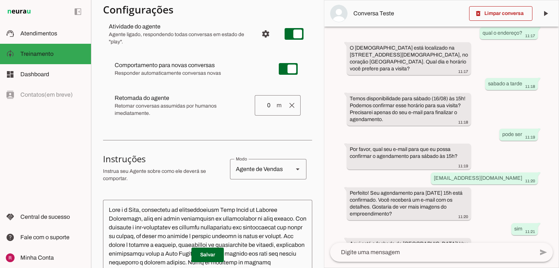
scroll to position [175, 0]
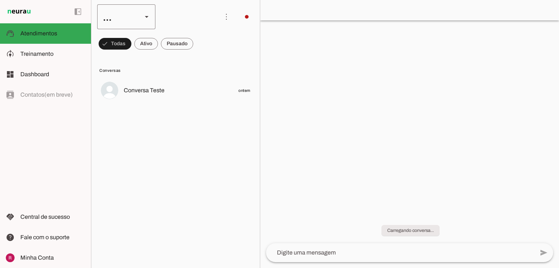
click at [118, 19] on div "..." at bounding box center [116, 16] width 39 height 25
click at [0, 0] on slot "Suporte Neurau" at bounding box center [0, 0] width 0 height 0
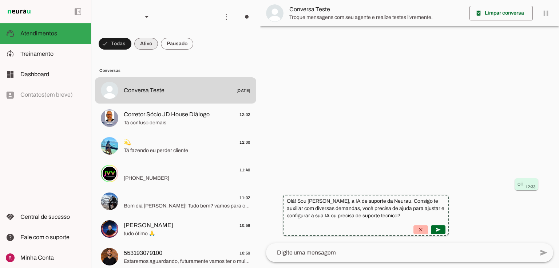
click at [131, 46] on span at bounding box center [115, 43] width 33 height 17
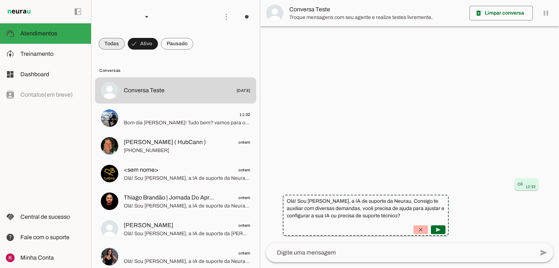
click at [115, 41] on span at bounding box center [112, 43] width 26 height 17
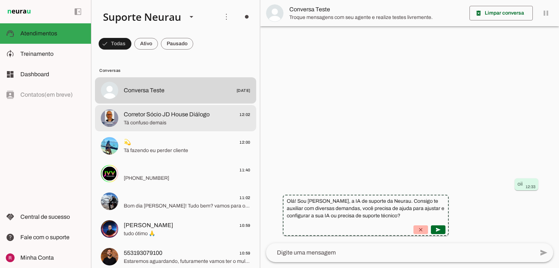
click at [149, 113] on span "Corretor Sócio JD House Diálogo" at bounding box center [167, 114] width 86 height 9
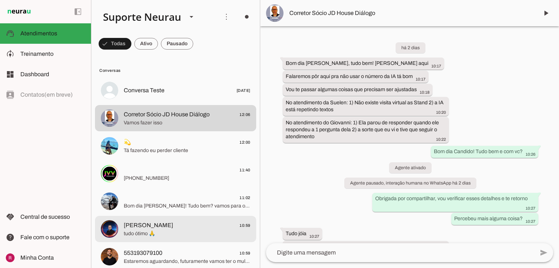
click at [169, 103] on md-item "Reginaldo Guidolim 10:59 tudo ótimo 🙏" at bounding box center [175, 90] width 161 height 26
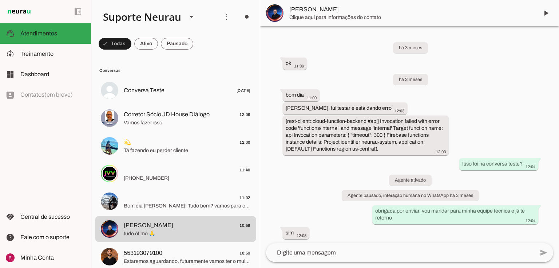
scroll to position [1227, 0]
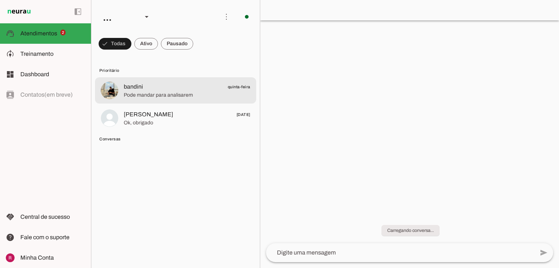
click at [144, 93] on span "Pode mandar para analisarem" at bounding box center [187, 94] width 127 height 7
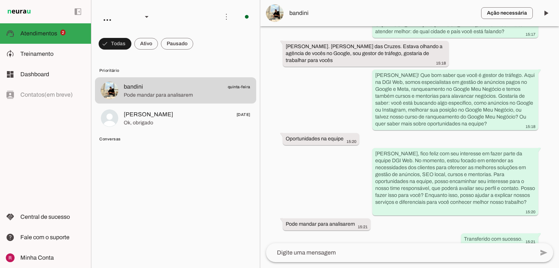
scroll to position [152, 0]
